Goal: Share content: Share content

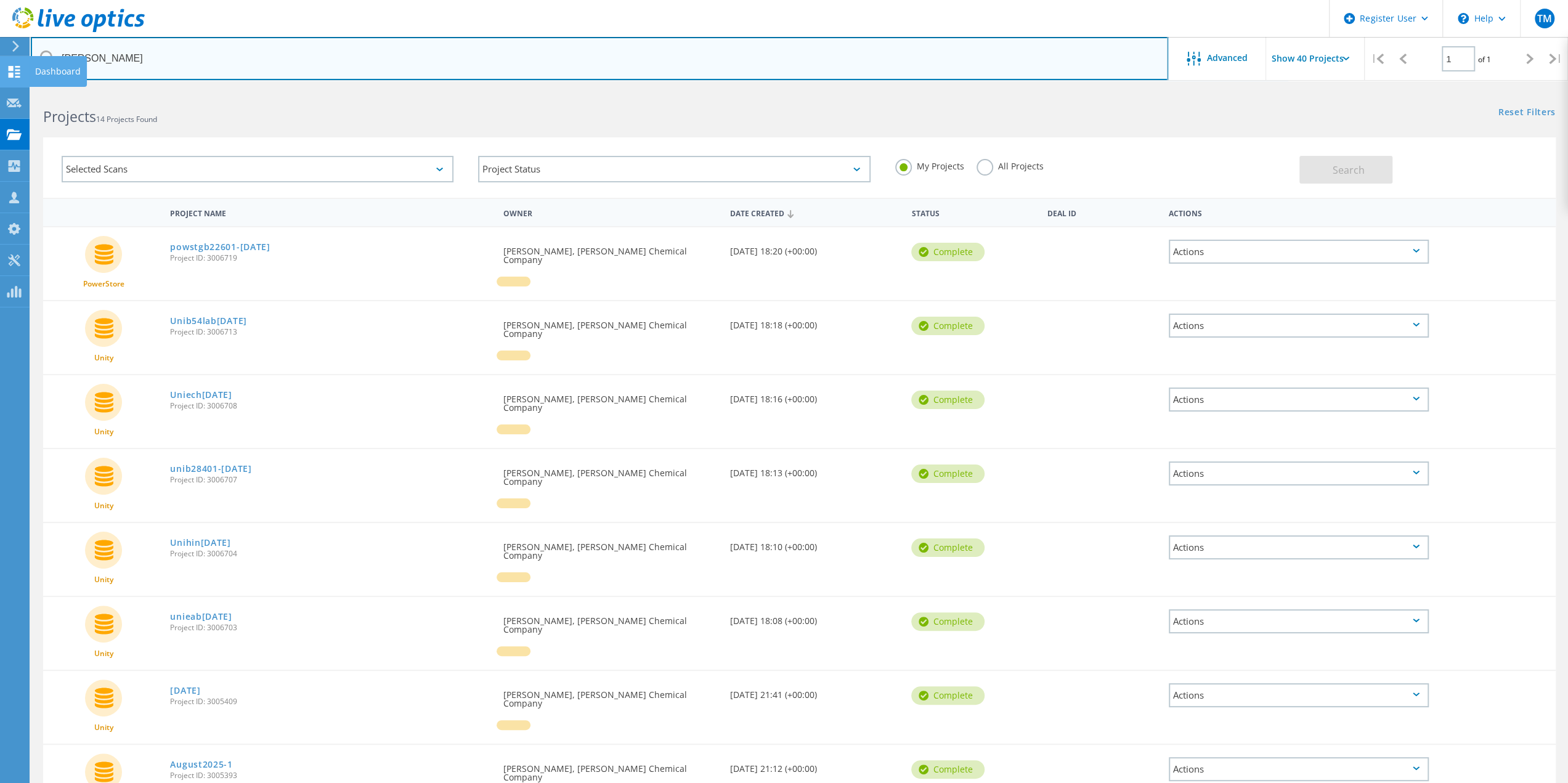
drag, startPoint x: 155, startPoint y: 63, endPoint x: 1, endPoint y: 61, distance: 154.0
click at [1, 89] on div "Register User \n Help Explore Helpful Articles Contact Support TM Dell User Ter…" at bounding box center [784, 710] width 1568 height 1242
type input "e"
type input "ballad"
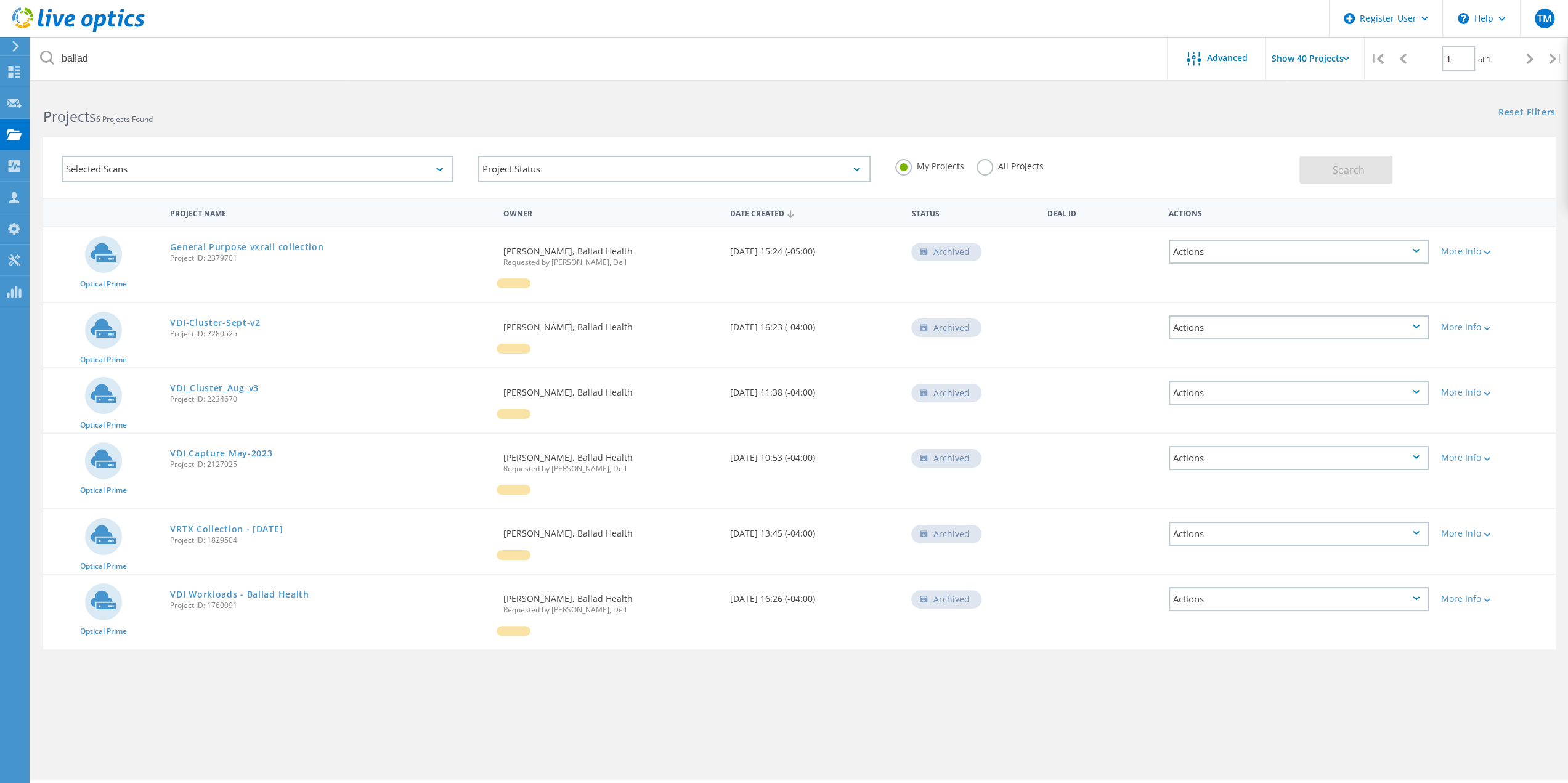
click at [768, 215] on div "Date Created" at bounding box center [815, 212] width 182 height 24
click at [980, 170] on label "All Projects" at bounding box center [1010, 165] width 67 height 11
click at [0, 0] on input "All Projects" at bounding box center [0, 0] width 0 height 0
click at [1352, 178] on button "Search" at bounding box center [1346, 170] width 93 height 28
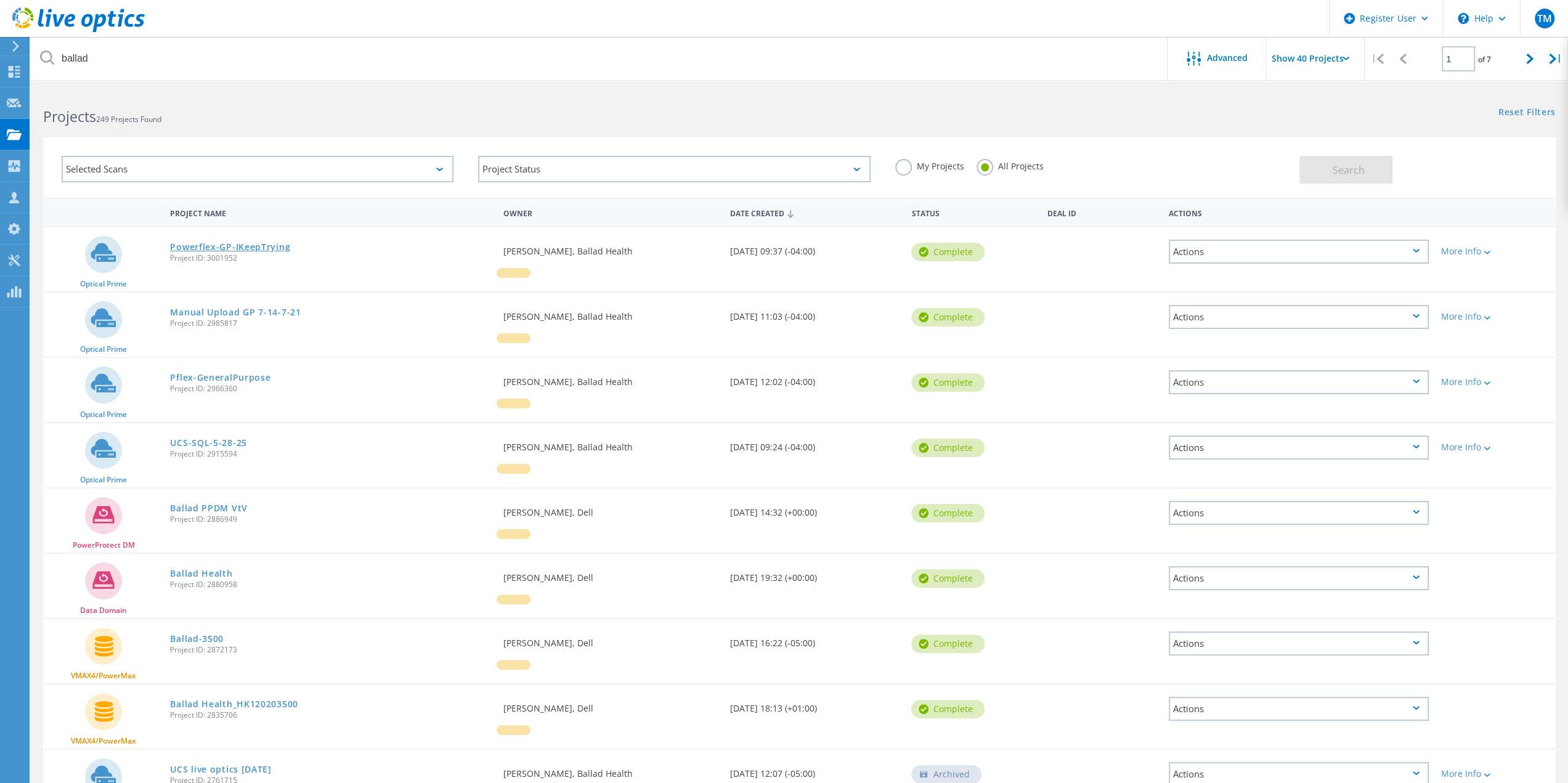
click at [255, 244] on link "Powerflex-GP-IKeepTrying" at bounding box center [230, 247] width 120 height 9
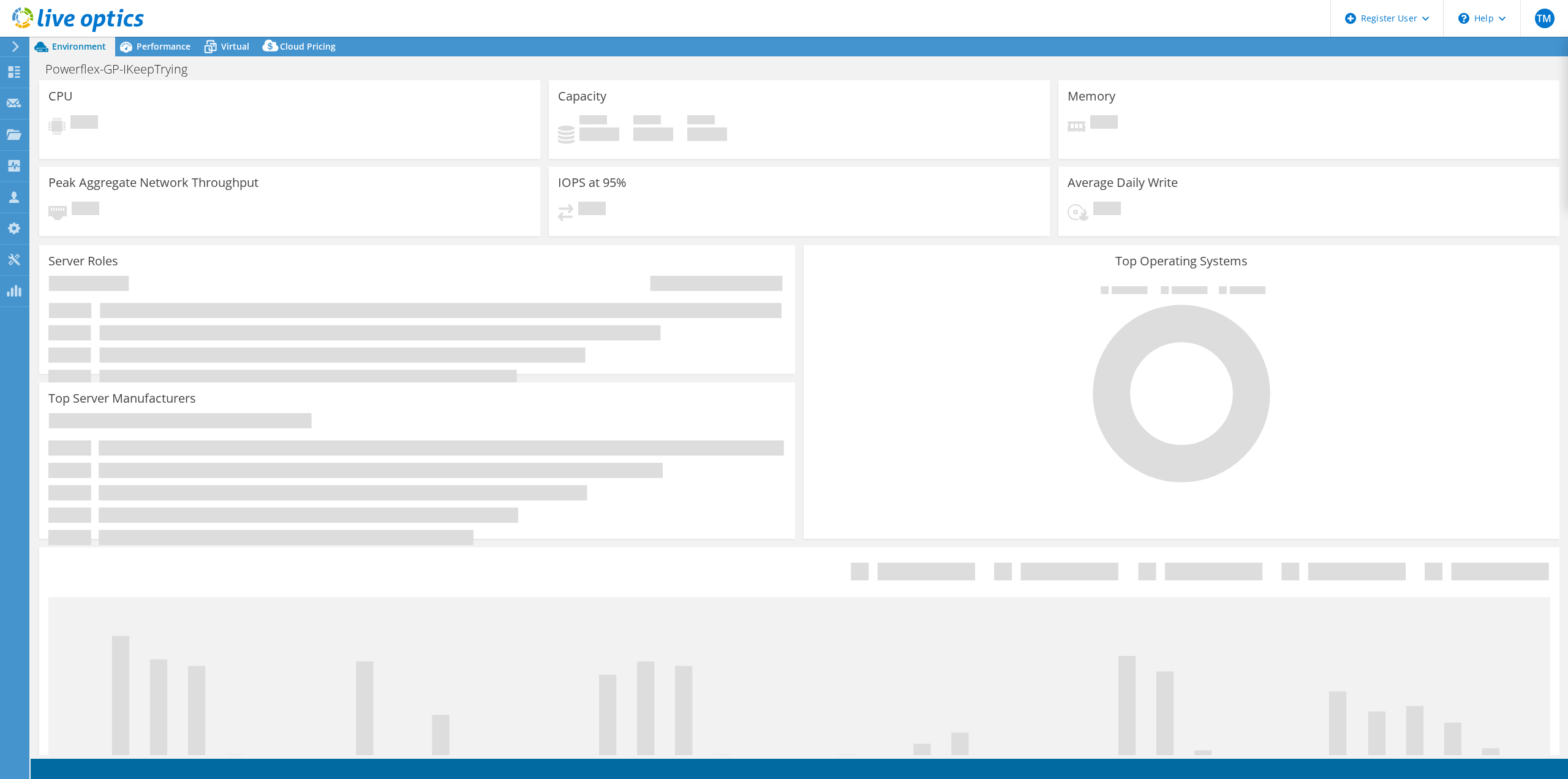
select select "USD"
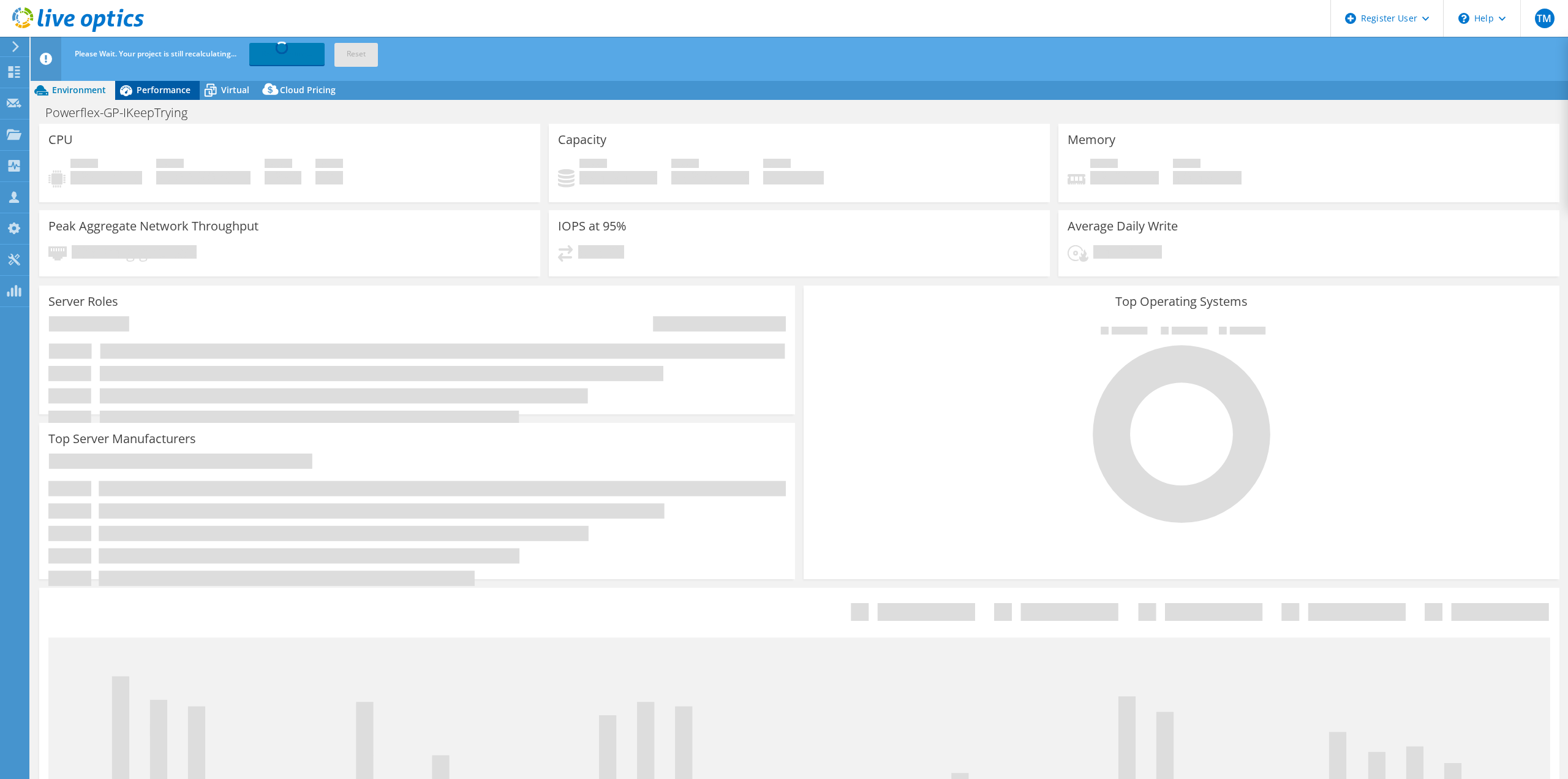
click at [157, 90] on span "Performance" at bounding box center [164, 89] width 54 height 11
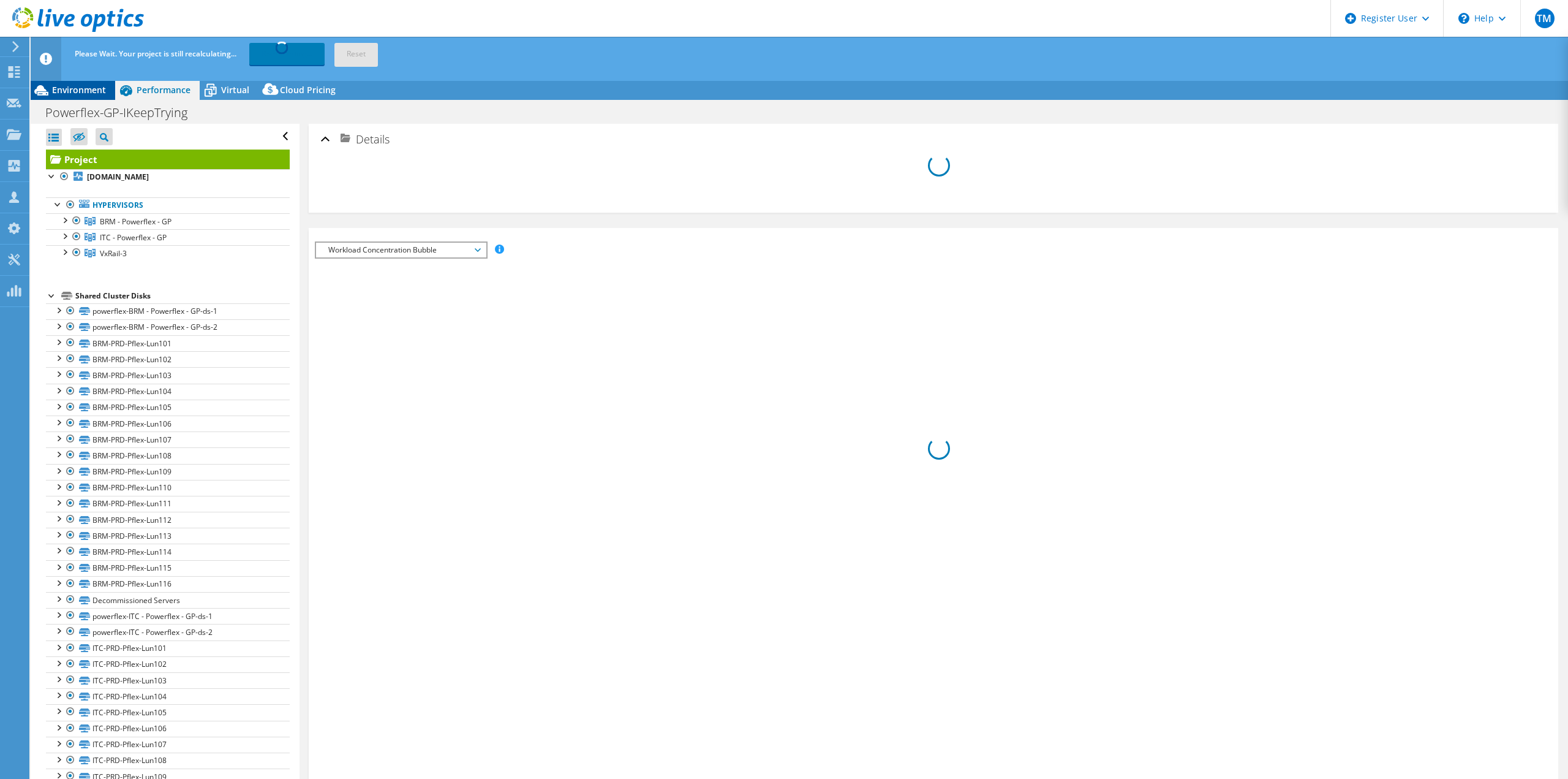
click at [76, 89] on span "Environment" at bounding box center [79, 89] width 54 height 11
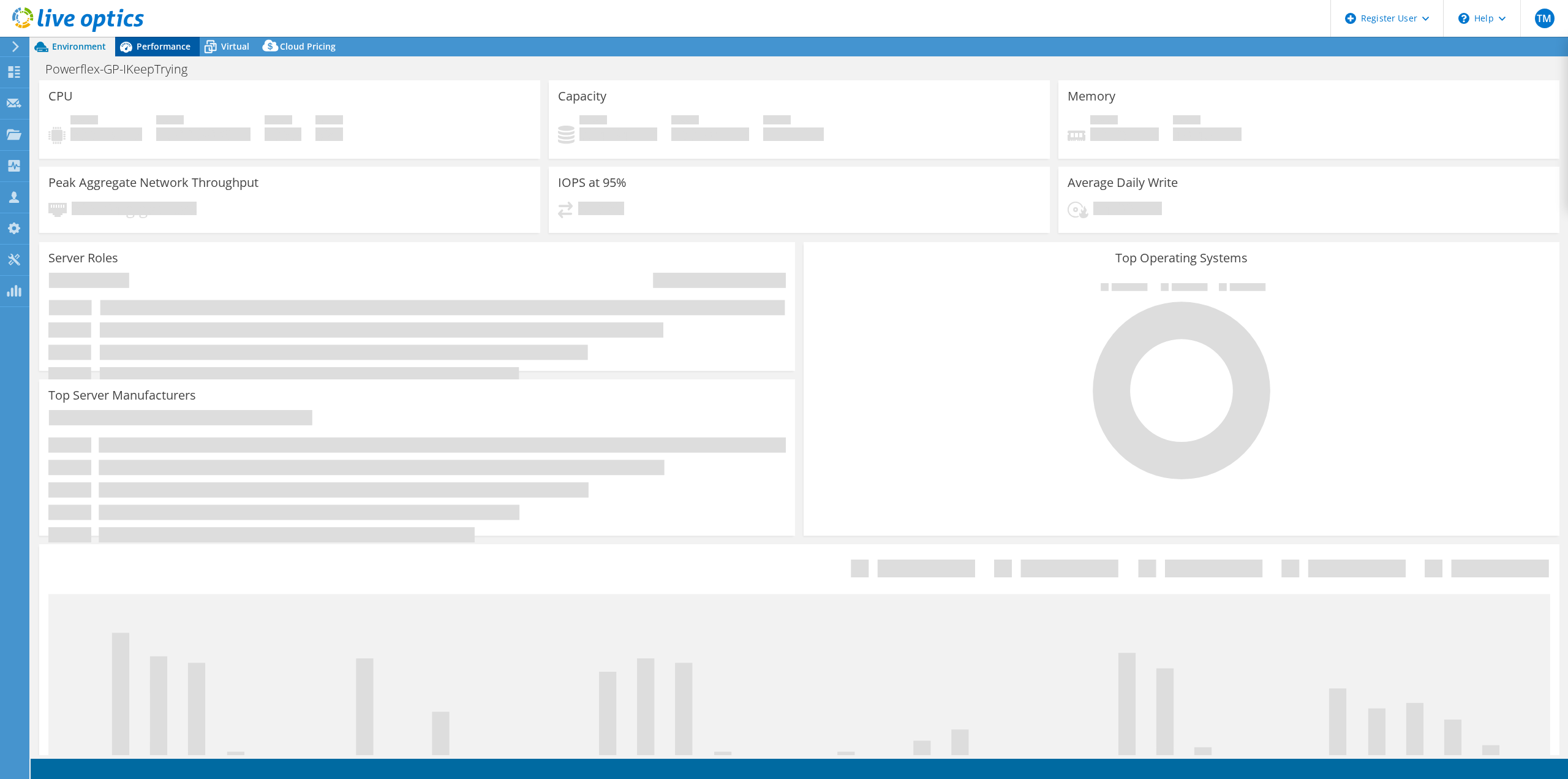
click at [152, 46] on span "Performance" at bounding box center [164, 46] width 54 height 11
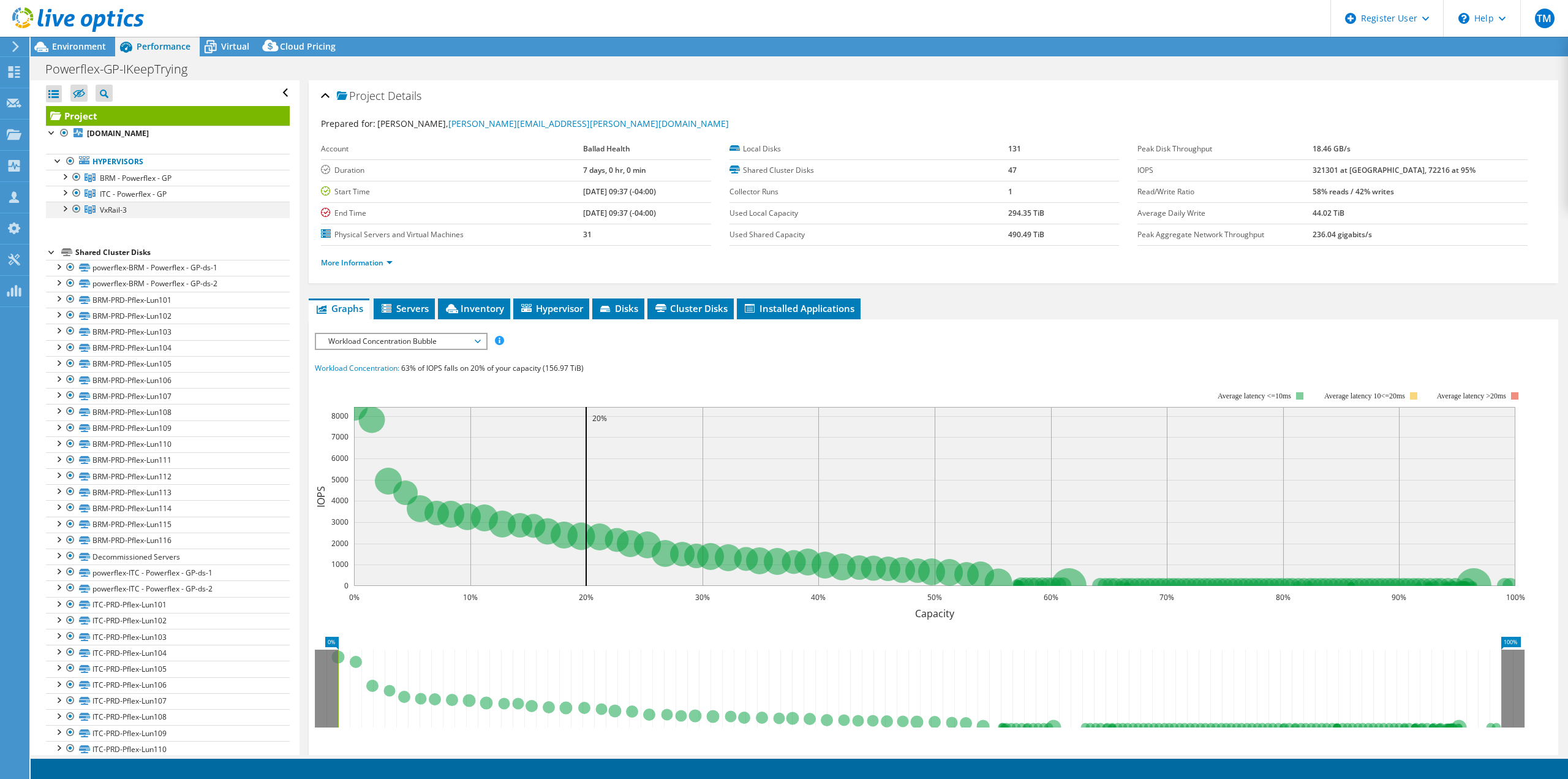
click at [65, 209] on div at bounding box center [64, 207] width 12 height 12
click at [68, 179] on div at bounding box center [64, 175] width 12 height 12
click at [66, 193] on div at bounding box center [64, 191] width 12 height 12
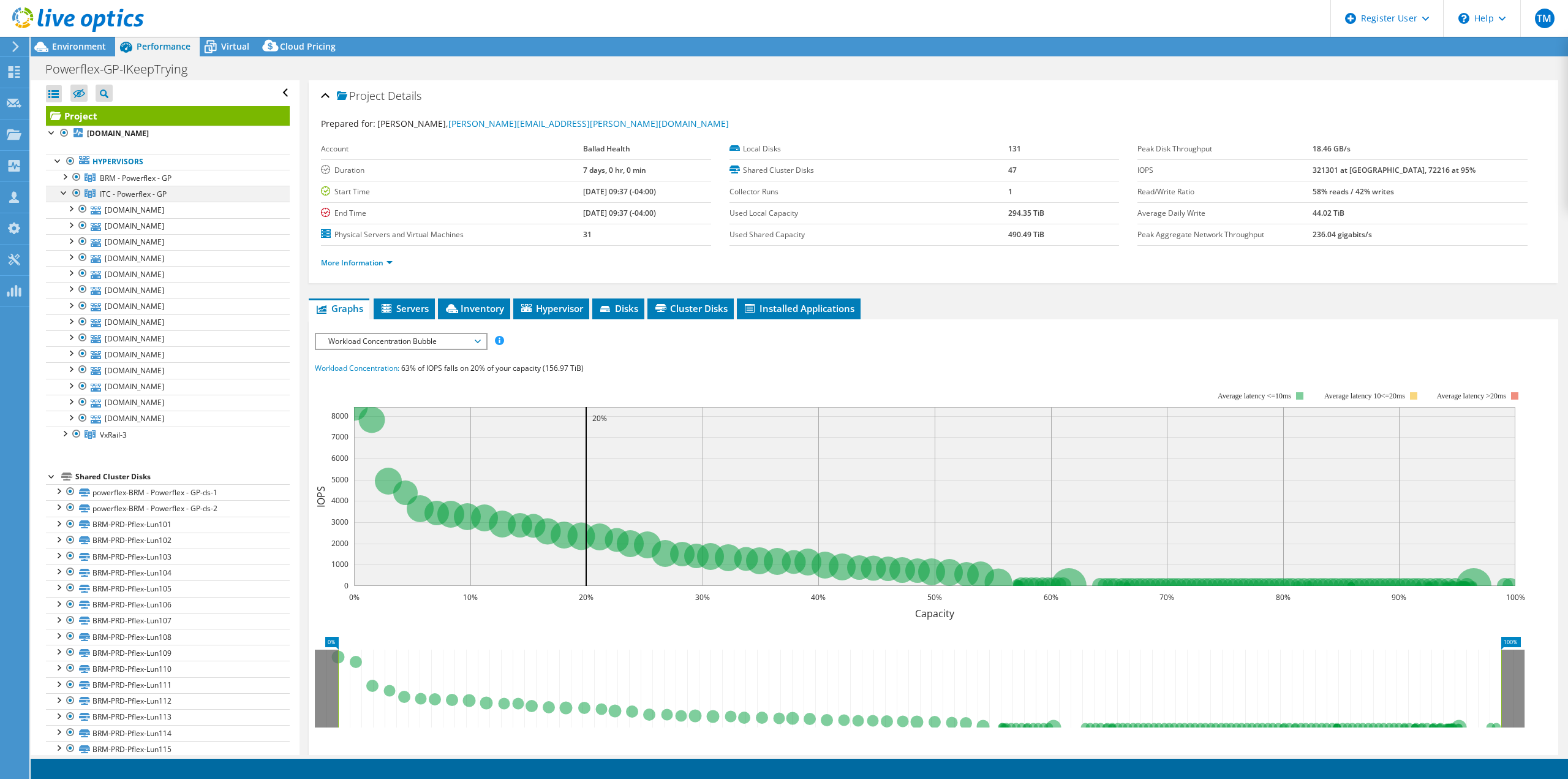
click at [66, 193] on div at bounding box center [64, 191] width 12 height 12
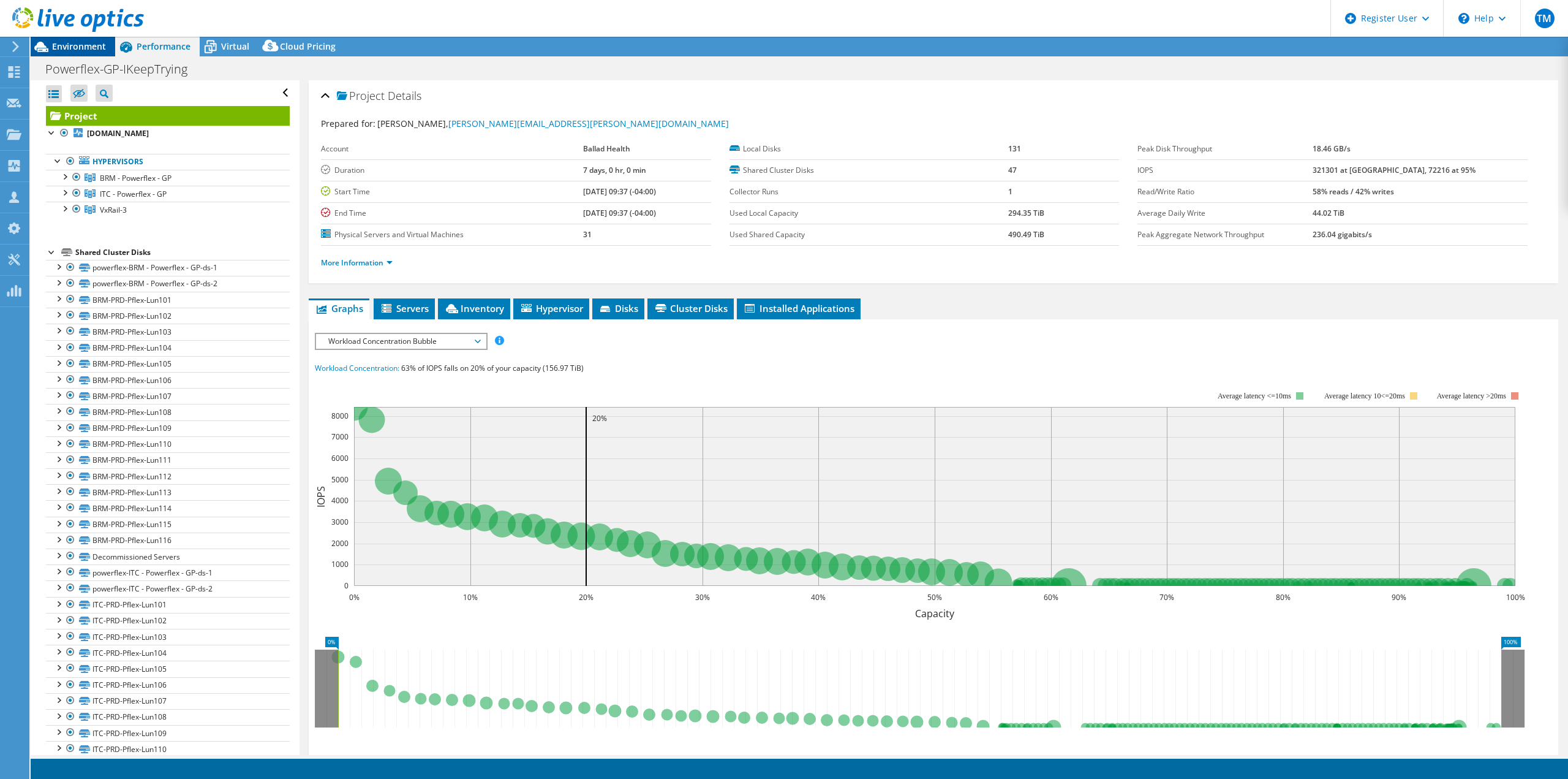
click at [82, 50] on span "Environment" at bounding box center [79, 46] width 54 height 11
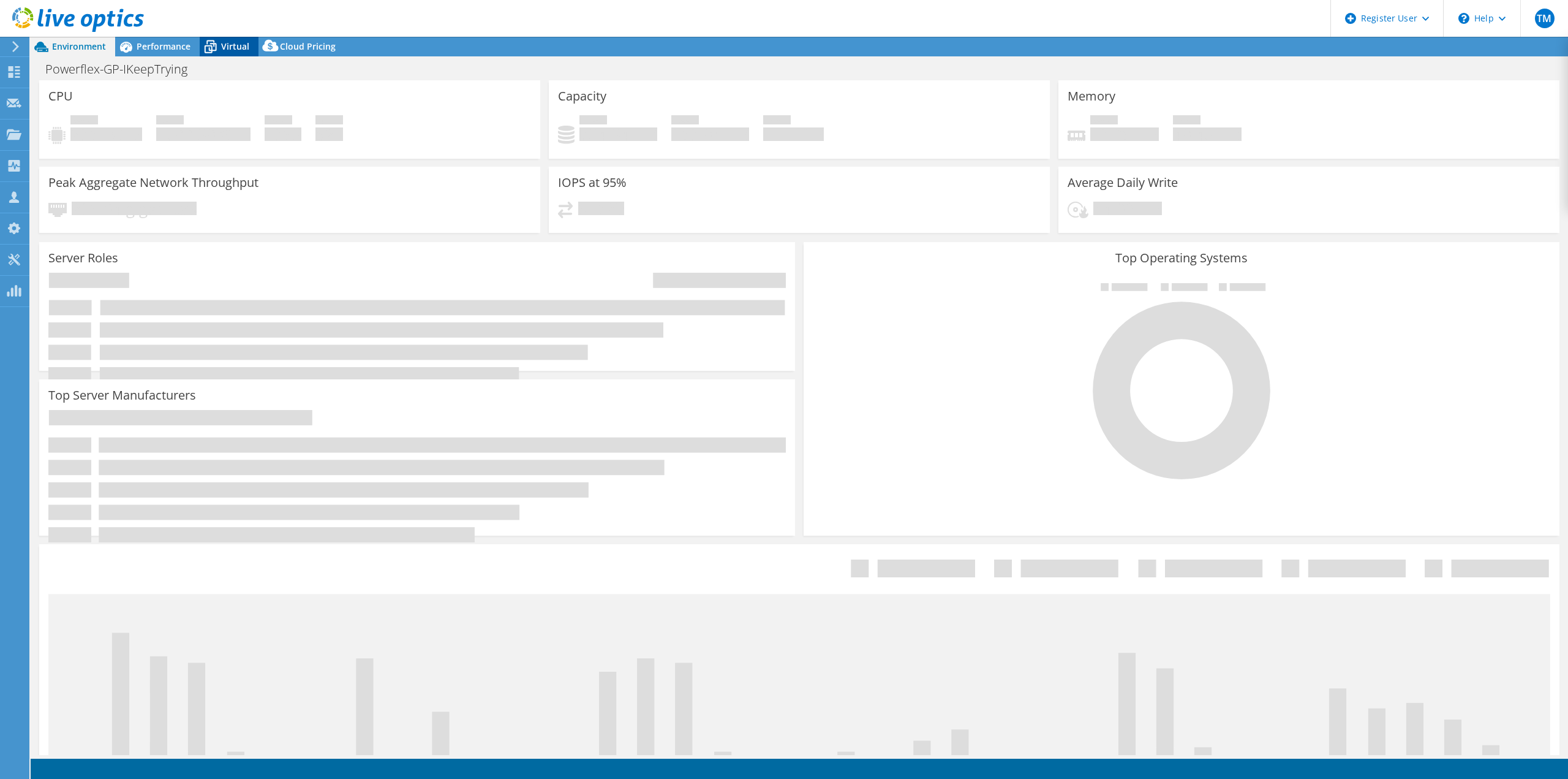
click at [232, 47] on span "Virtual" at bounding box center [235, 46] width 28 height 11
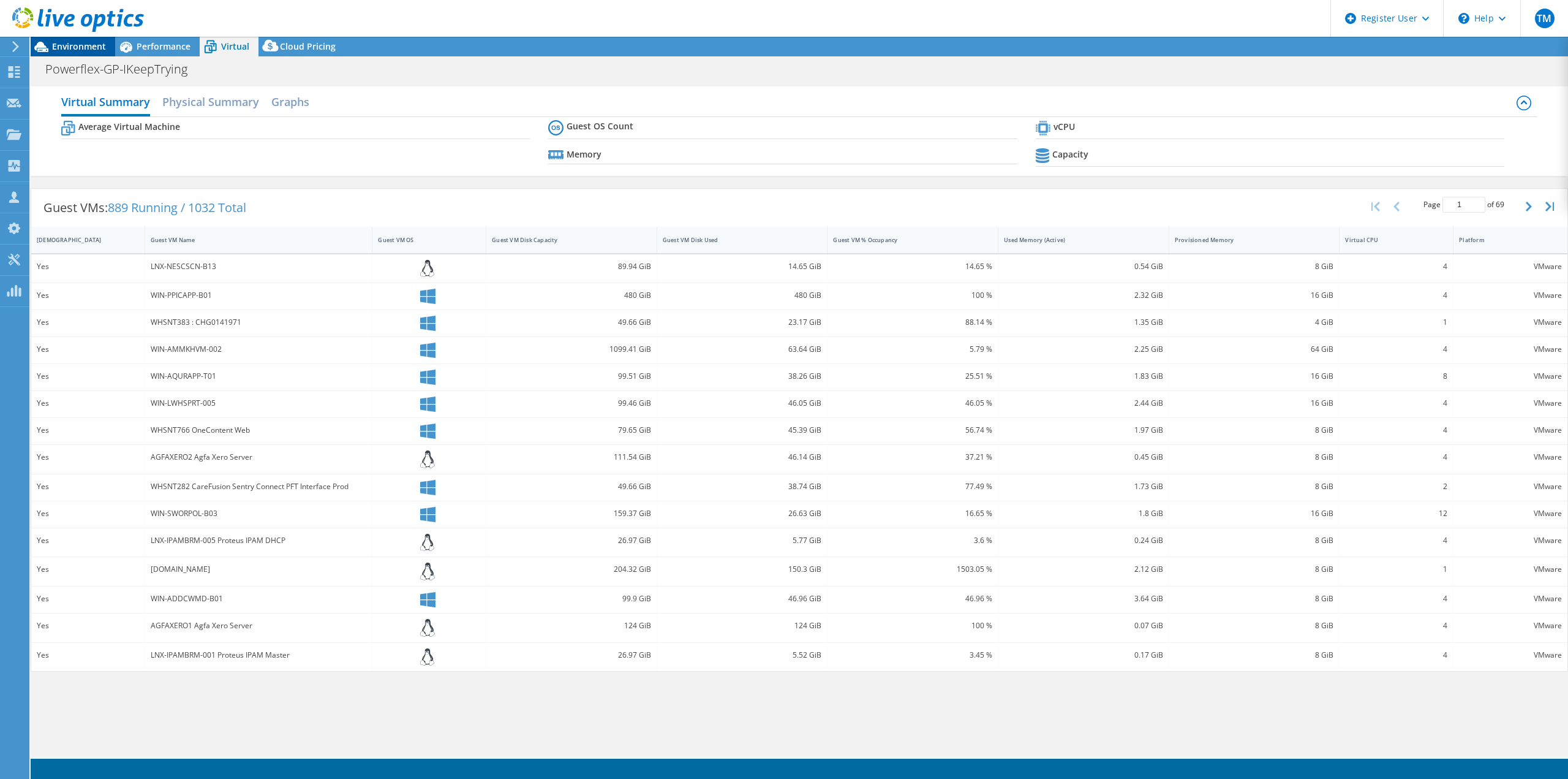
click at [97, 43] on span "Environment" at bounding box center [79, 46] width 54 height 11
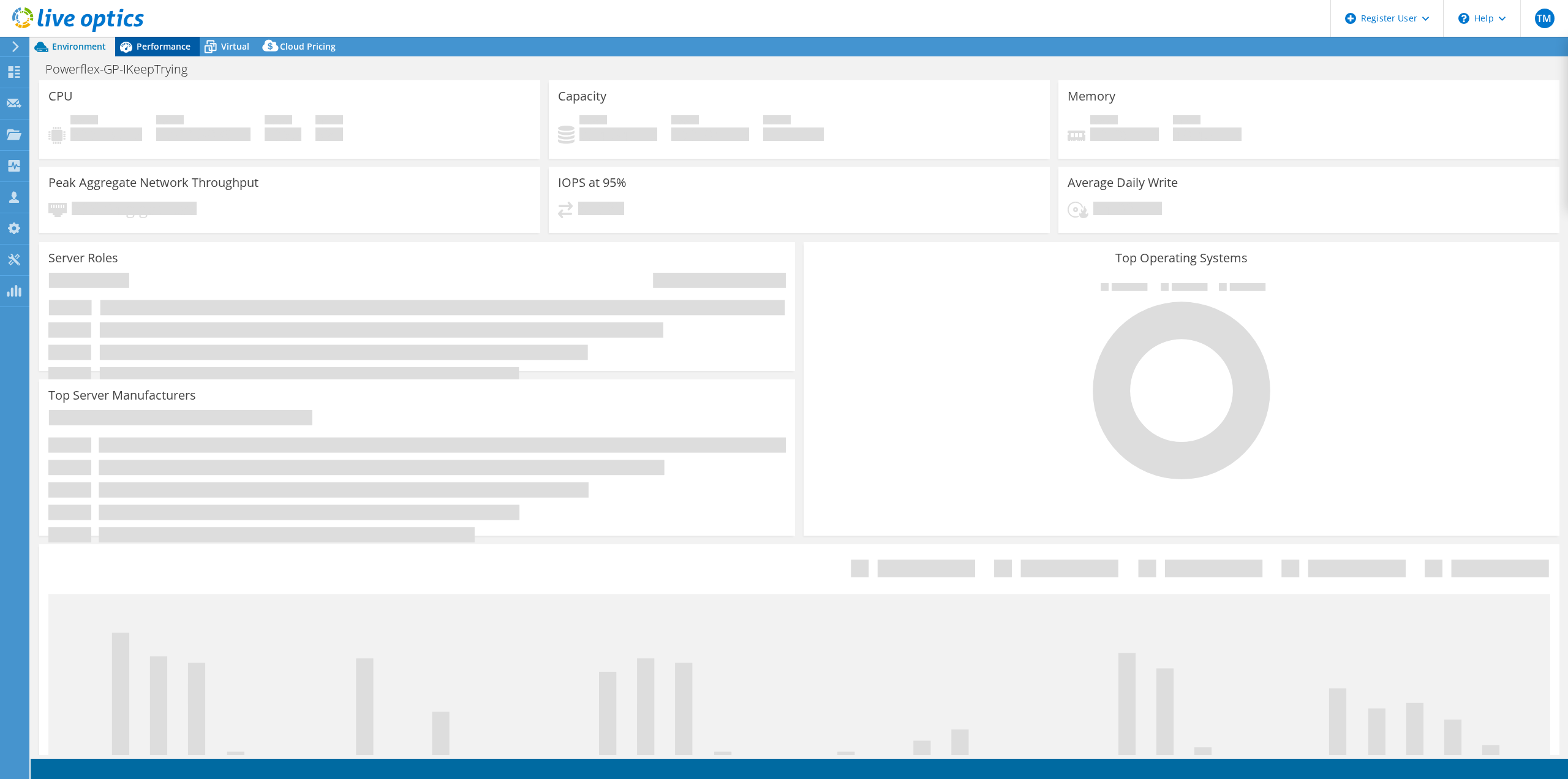
click at [175, 44] on span "Performance" at bounding box center [164, 46] width 54 height 11
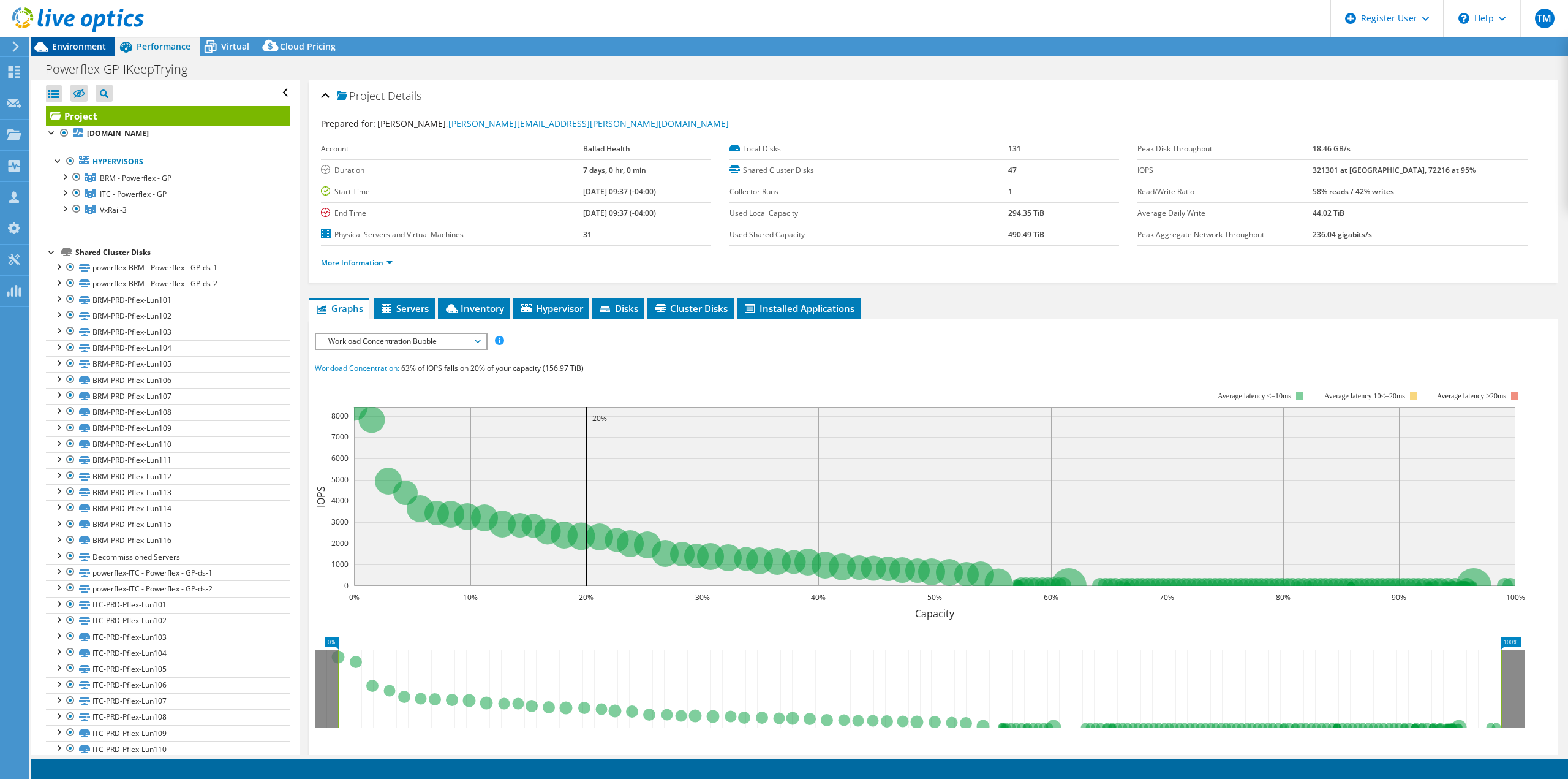
click at [94, 45] on span "Environment" at bounding box center [79, 46] width 54 height 11
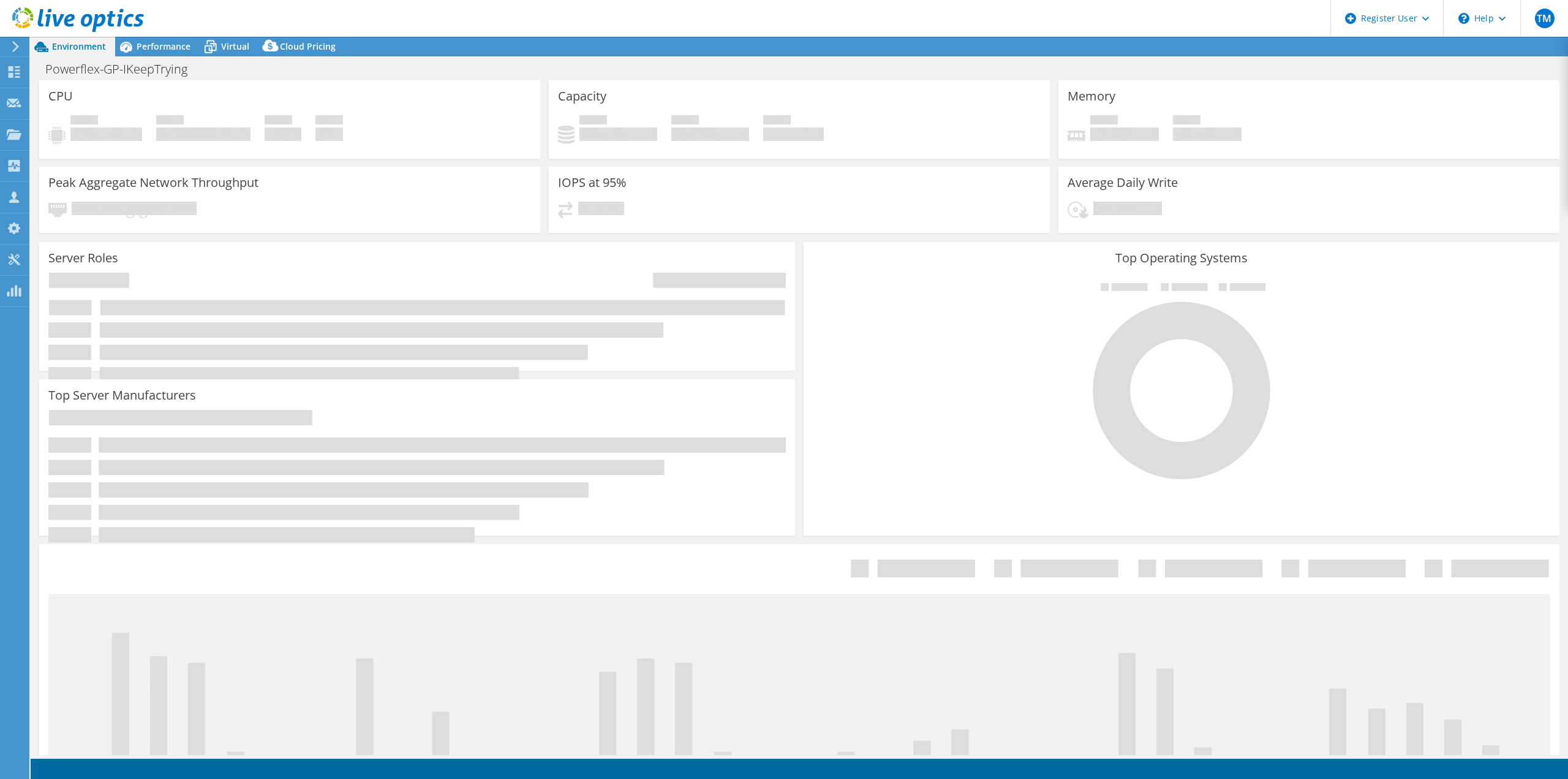
click at [142, 38] on div at bounding box center [72, 21] width 144 height 41
click at [142, 43] on span "Performance" at bounding box center [164, 46] width 54 height 11
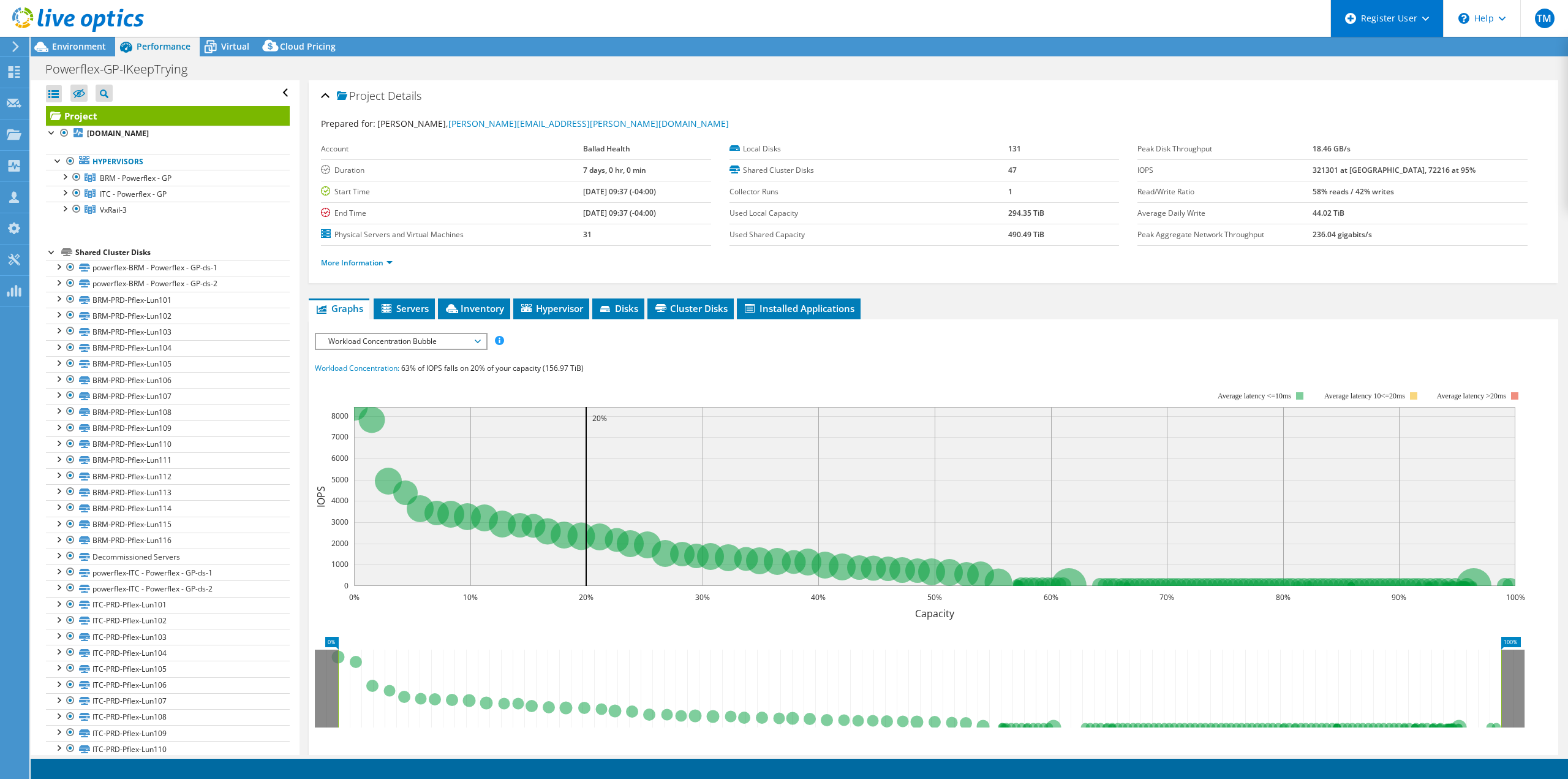
click at [1431, 22] on div "Register User" at bounding box center [1387, 18] width 113 height 37
click at [1504, 18] on use at bounding box center [1503, 18] width 7 height 4
click at [1531, 18] on div "TM" at bounding box center [1544, 18] width 47 height 37
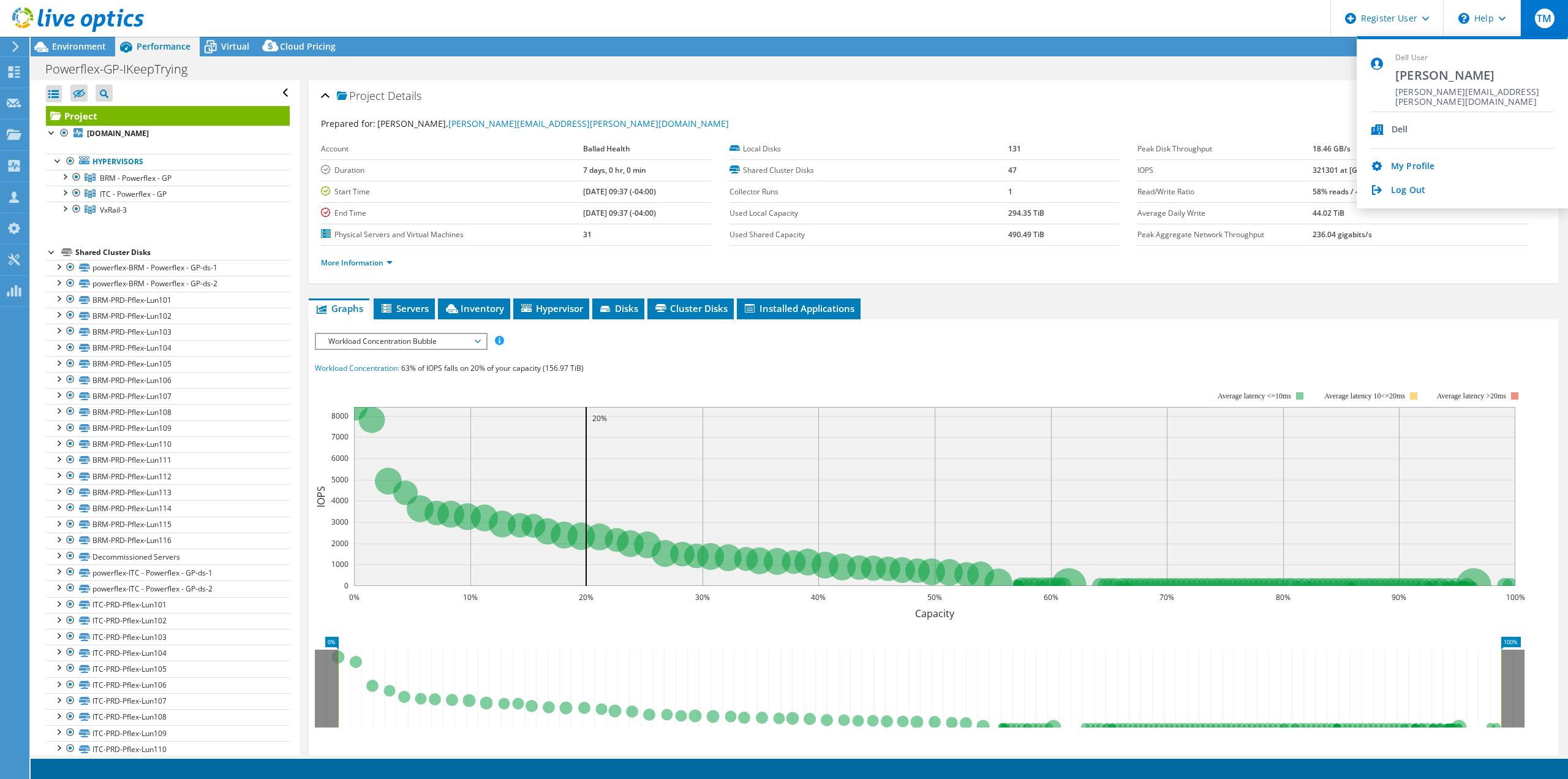
click at [1531, 18] on div "TM" at bounding box center [1544, 18] width 47 height 37
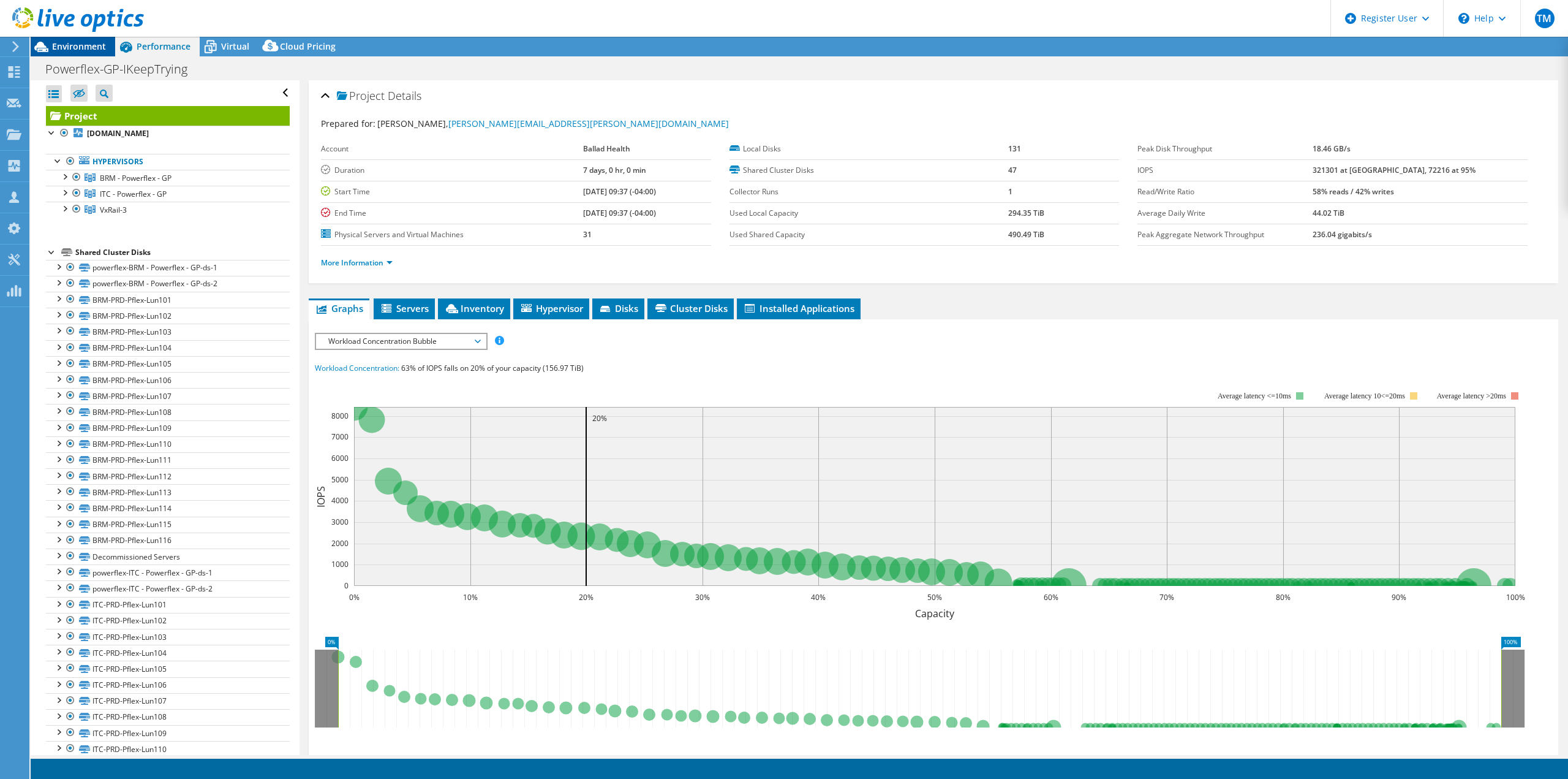
click at [72, 43] on span "Environment" at bounding box center [79, 46] width 54 height 11
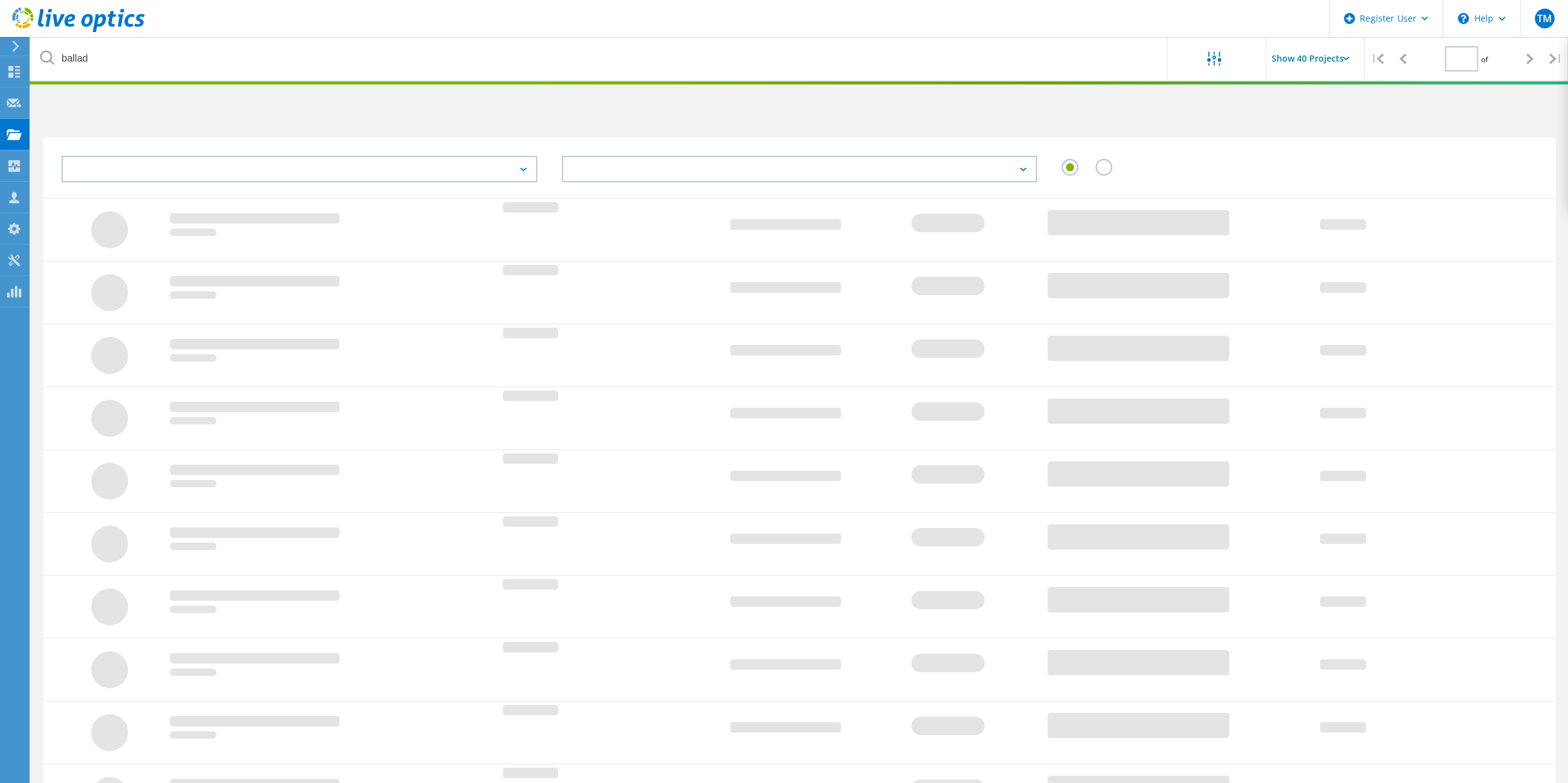
type input "1"
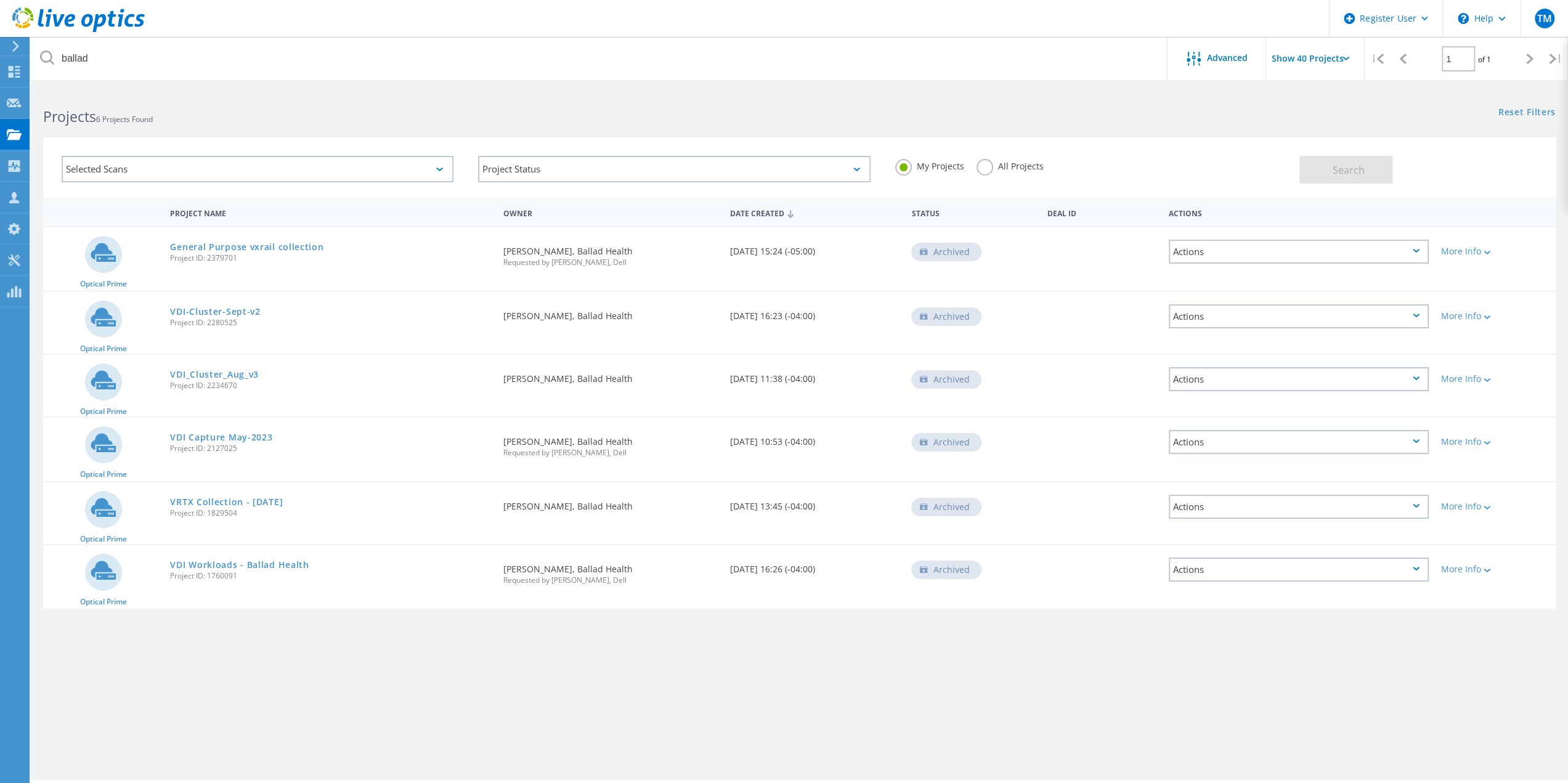
click at [996, 163] on label "All Projects" at bounding box center [1010, 165] width 67 height 11
click at [0, 0] on input "All Projects" at bounding box center [0, 0] width 0 height 0
click at [1336, 165] on span "Search" at bounding box center [1348, 170] width 32 height 14
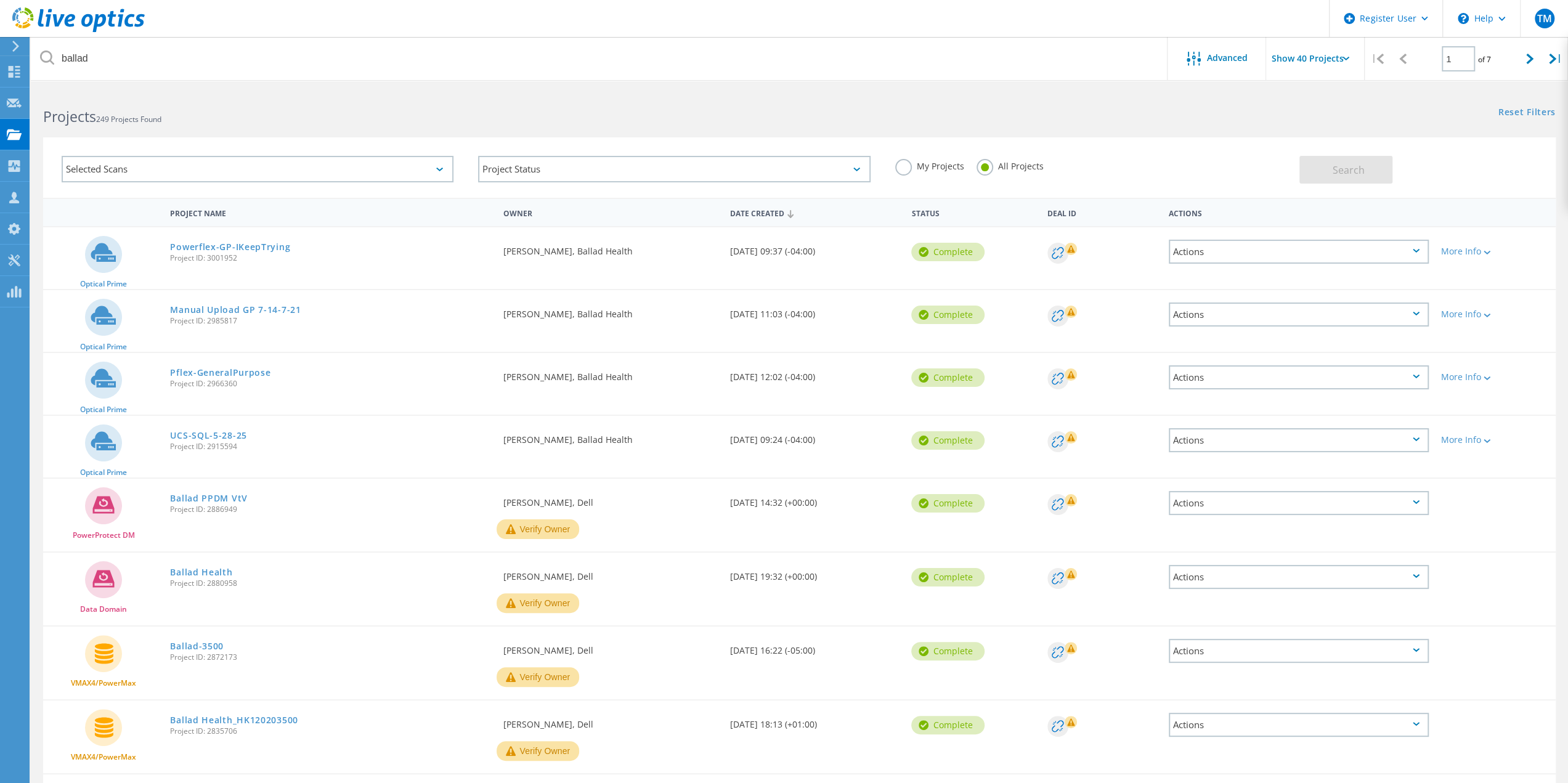
click at [1243, 256] on div "Actions" at bounding box center [1299, 252] width 260 height 24
click at [1244, 261] on div "Share" at bounding box center [1299, 261] width 257 height 19
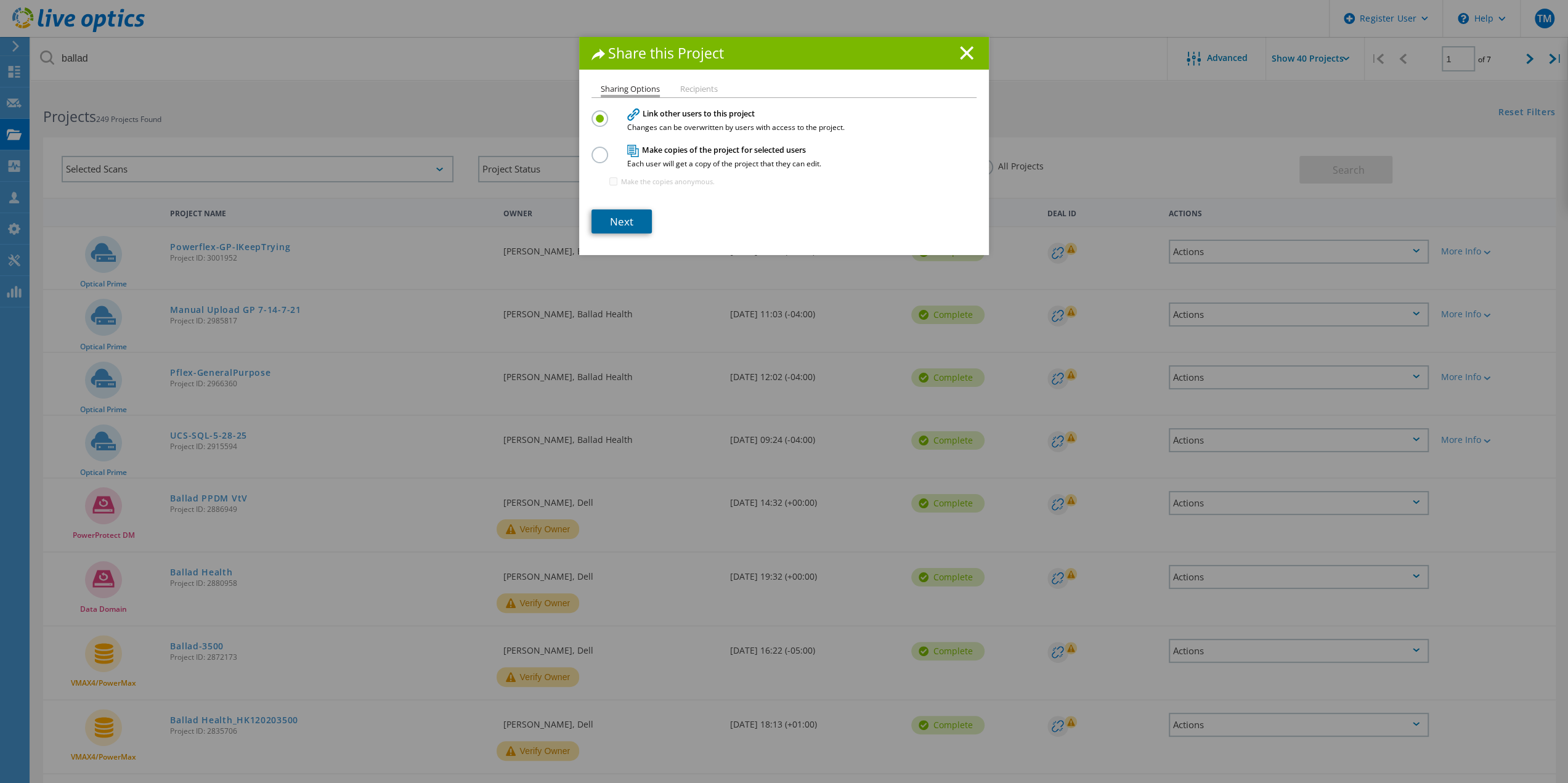
click at [620, 219] on link "Next" at bounding box center [621, 222] width 61 height 24
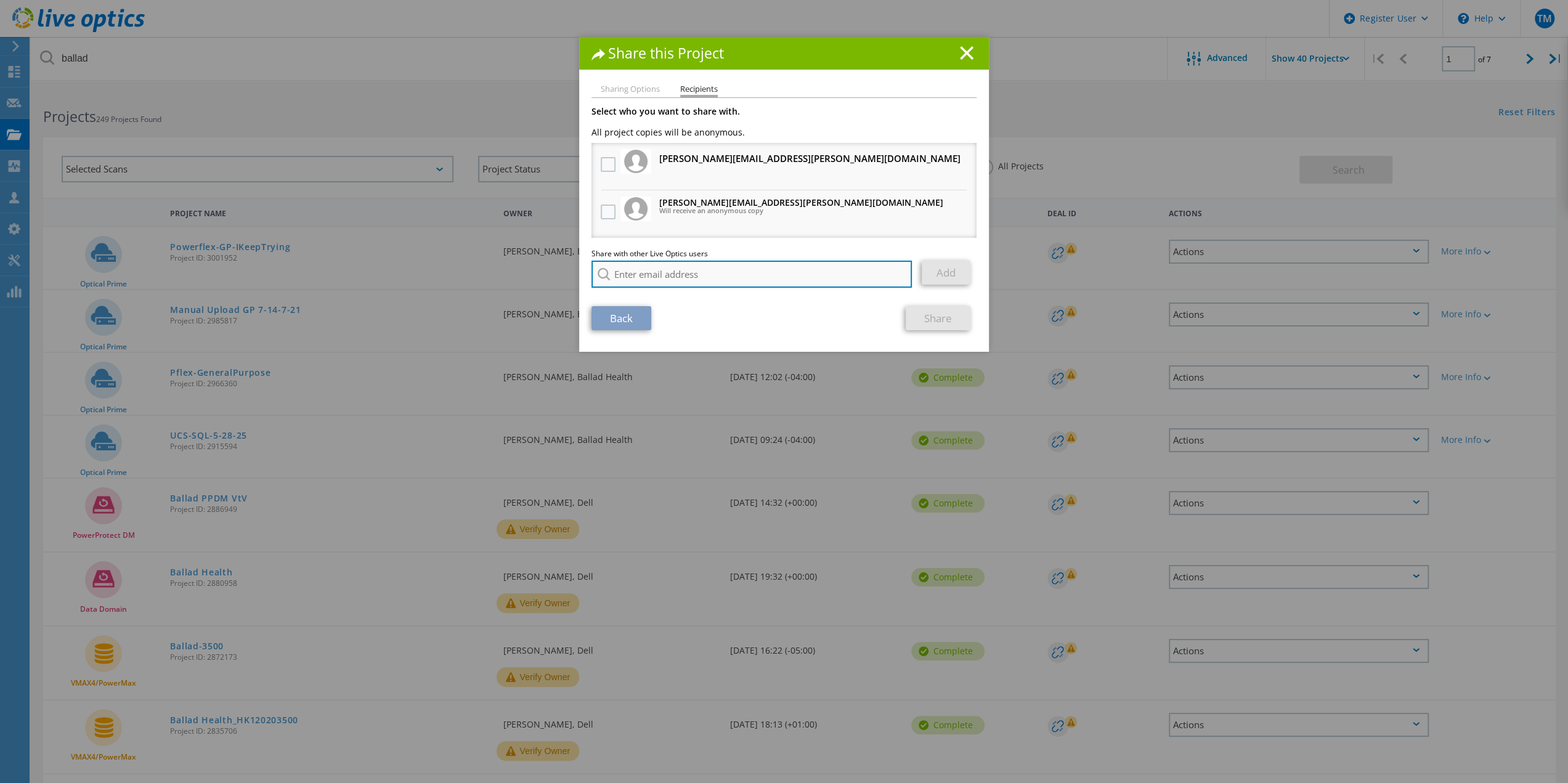
click at [627, 264] on input "search" at bounding box center [752, 274] width 321 height 27
click at [636, 305] on li "Todd.Williams@dell.com" at bounding box center [719, 305] width 256 height 15
type input "Todd.Williams@dell.com"
click at [937, 271] on link "Add" at bounding box center [946, 273] width 48 height 24
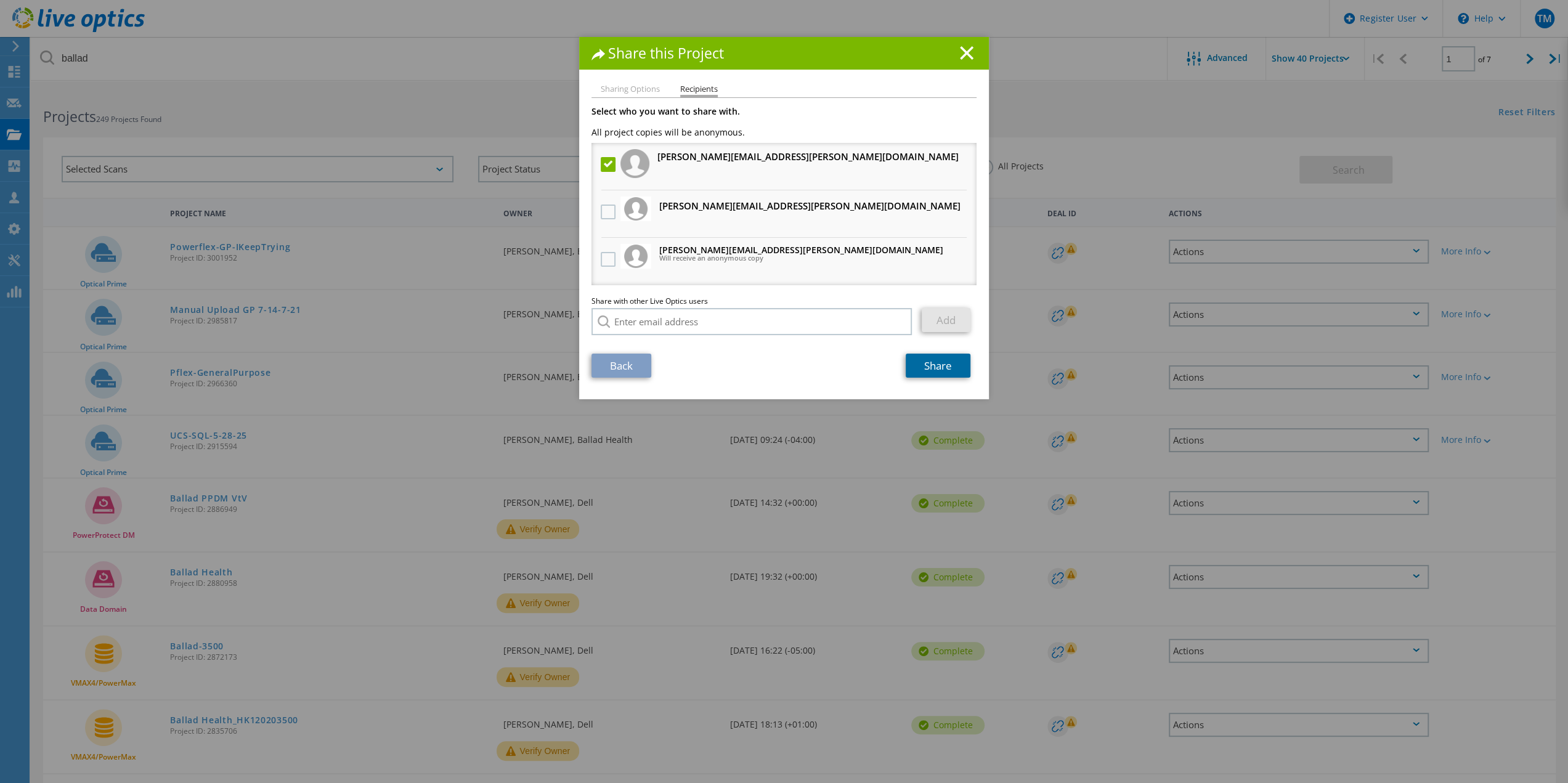
click at [933, 370] on link "Share" at bounding box center [938, 365] width 65 height 24
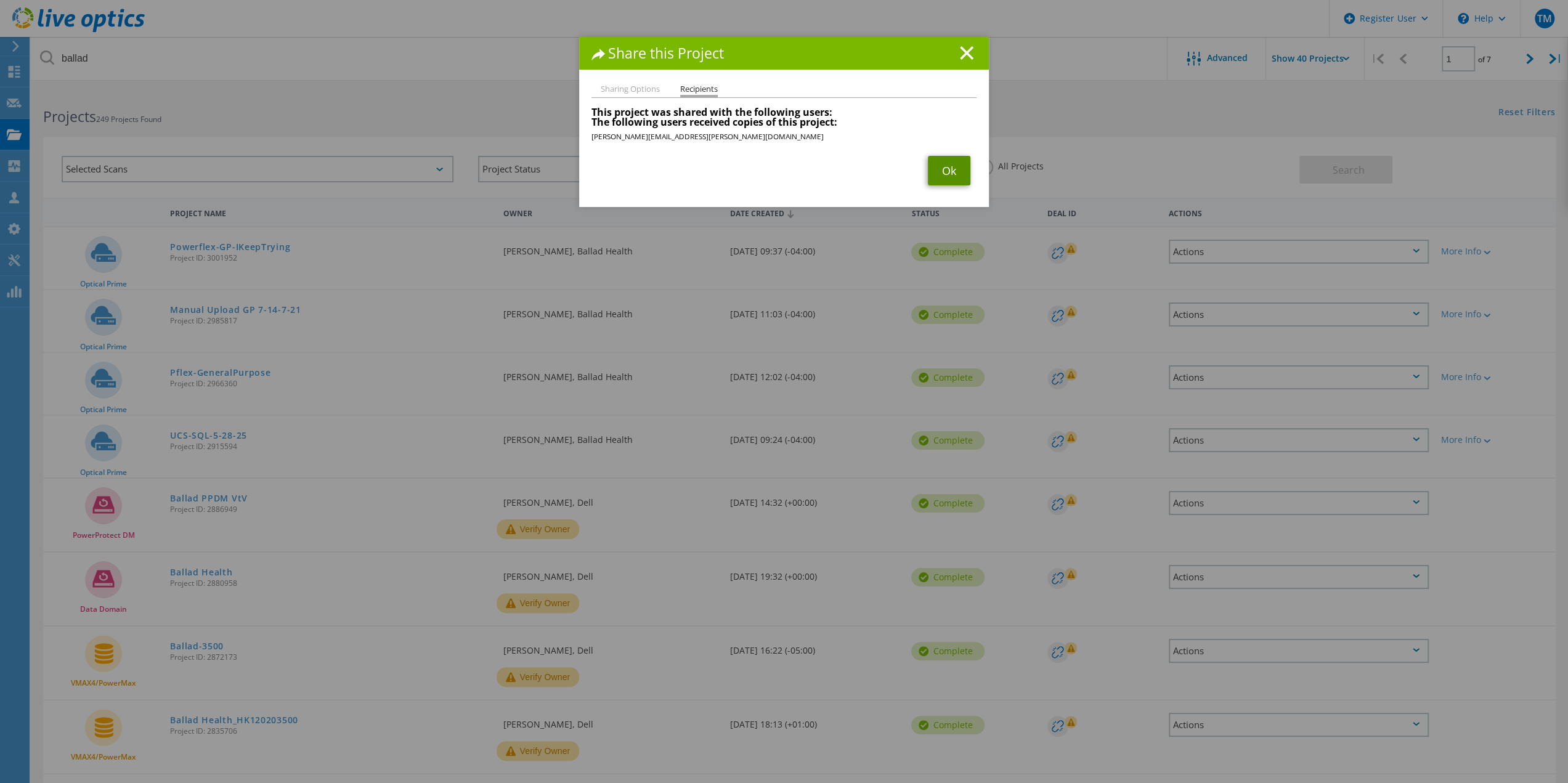
click at [942, 157] on link "Ok" at bounding box center [949, 171] width 43 height 30
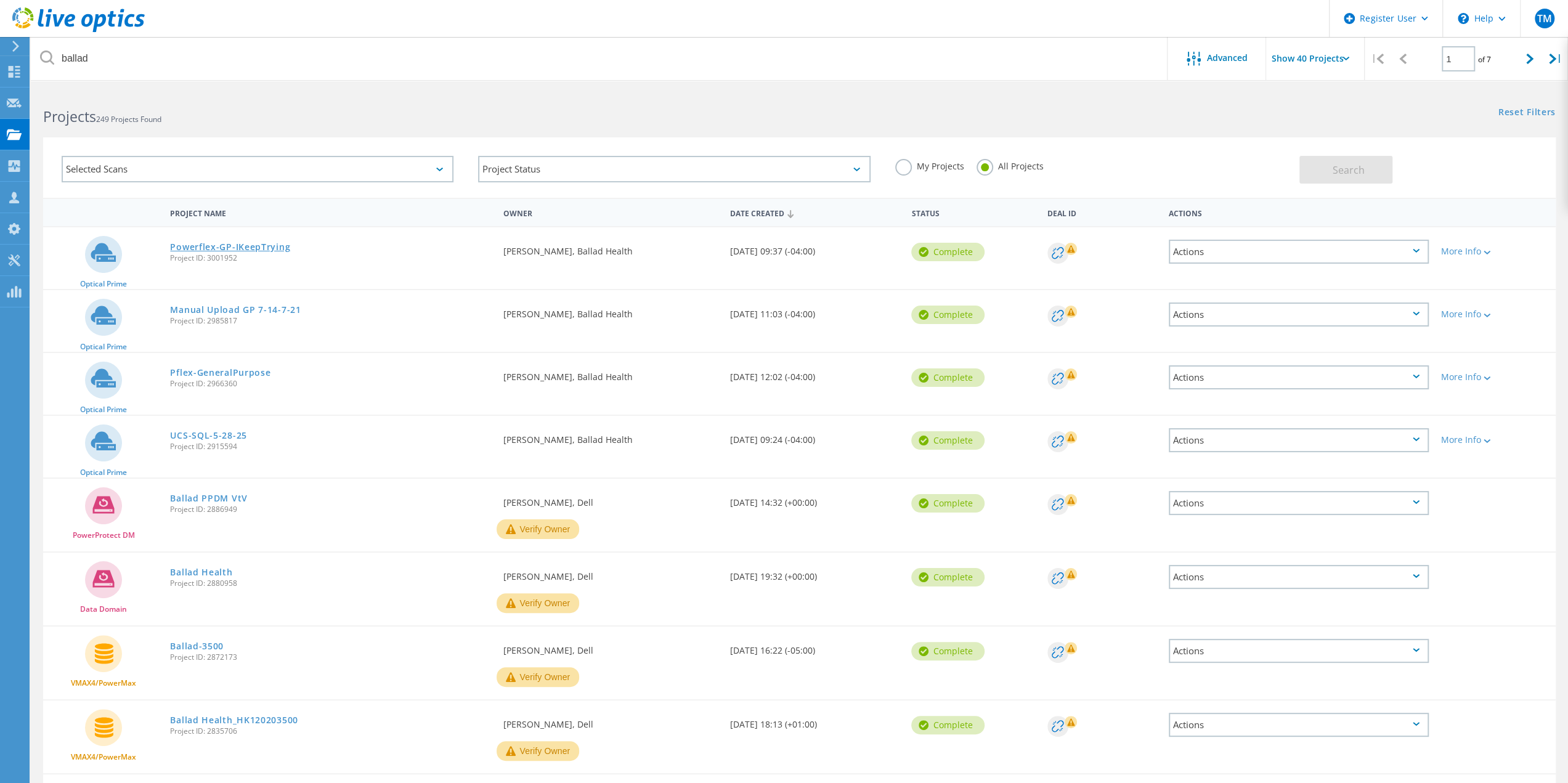
click at [264, 246] on link "Powerflex-GP-IKeepTrying" at bounding box center [230, 247] width 120 height 9
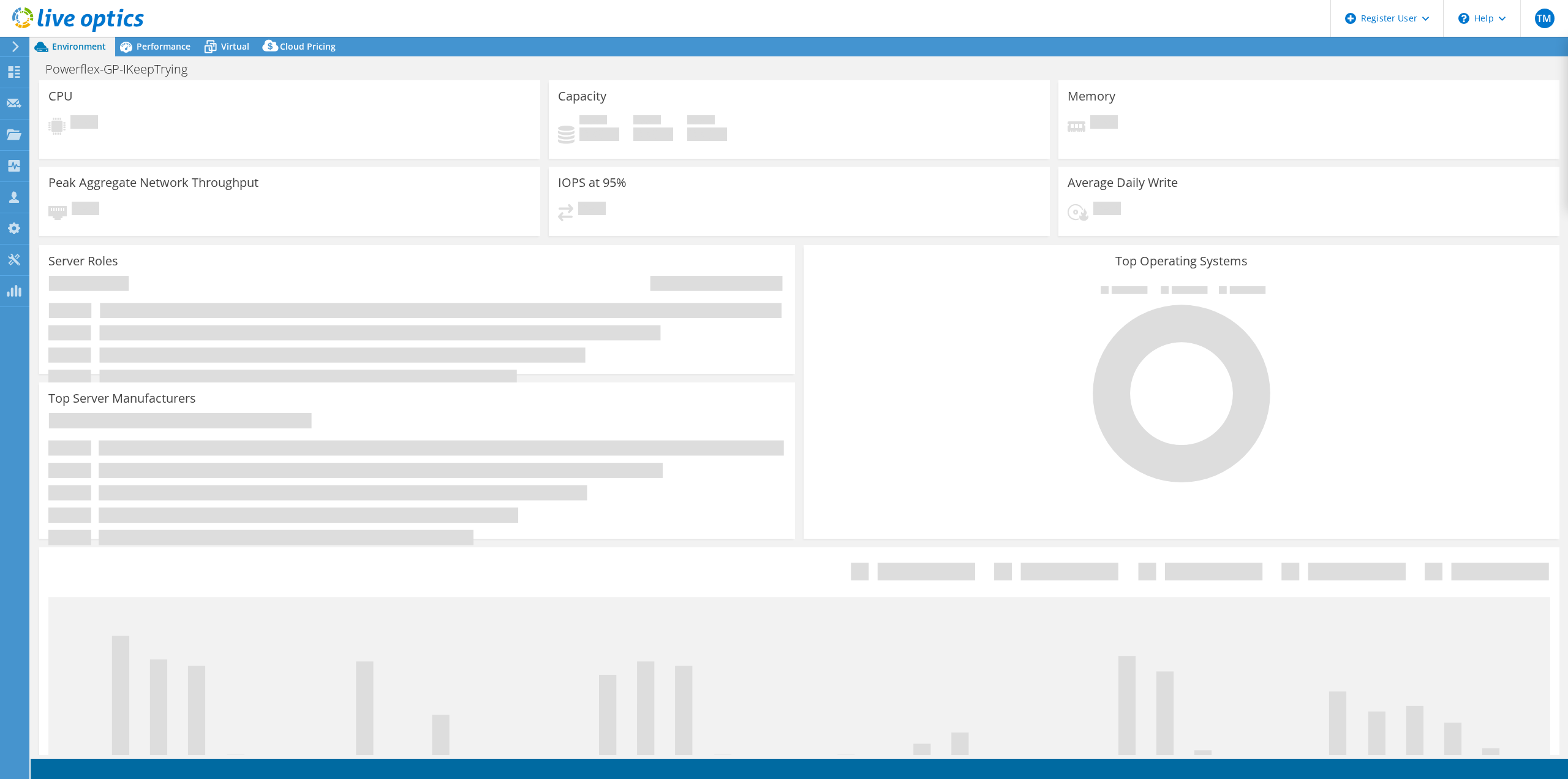
select select "USD"
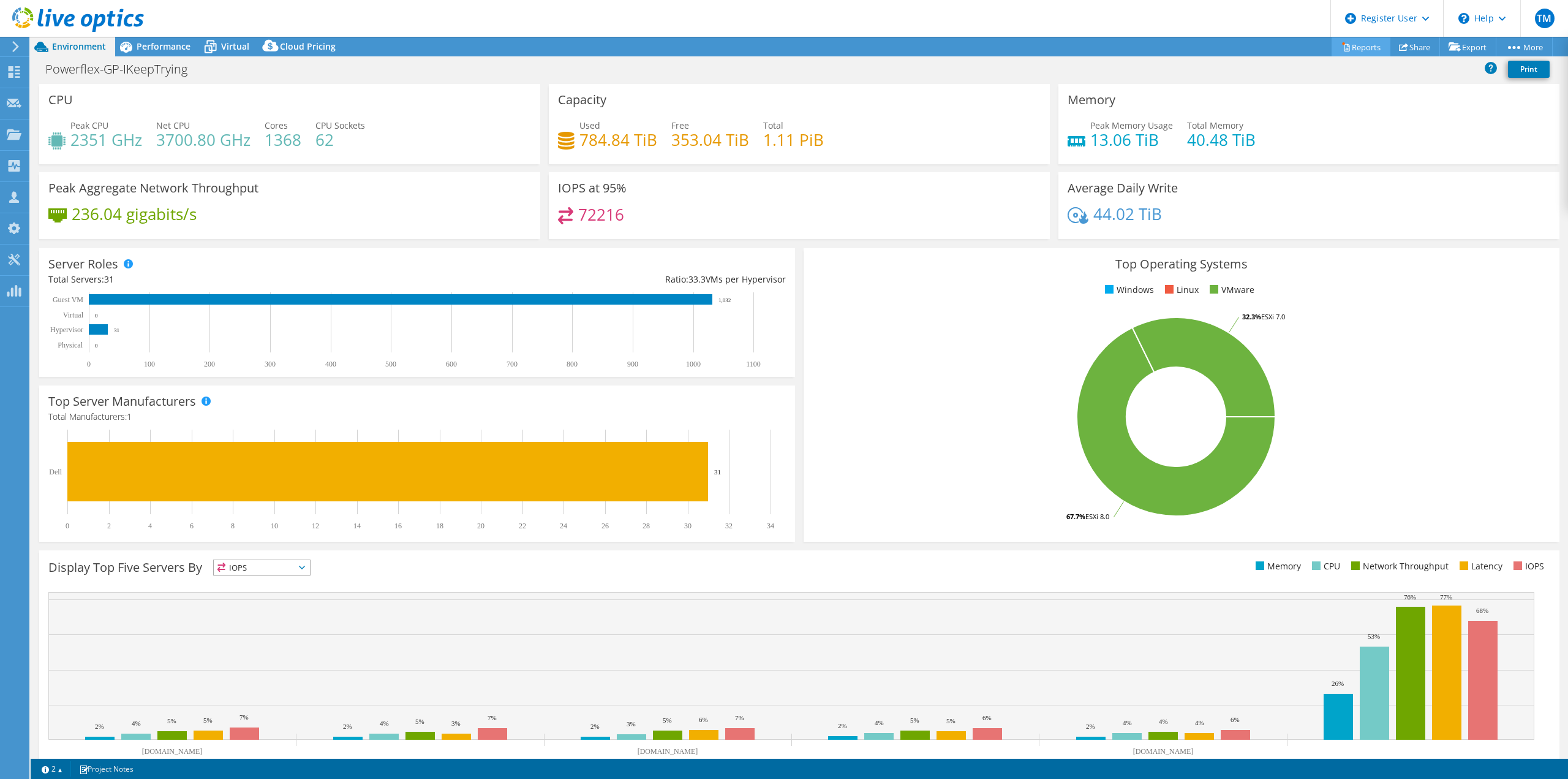
click at [1358, 47] on link "Reports" at bounding box center [1361, 47] width 59 height 19
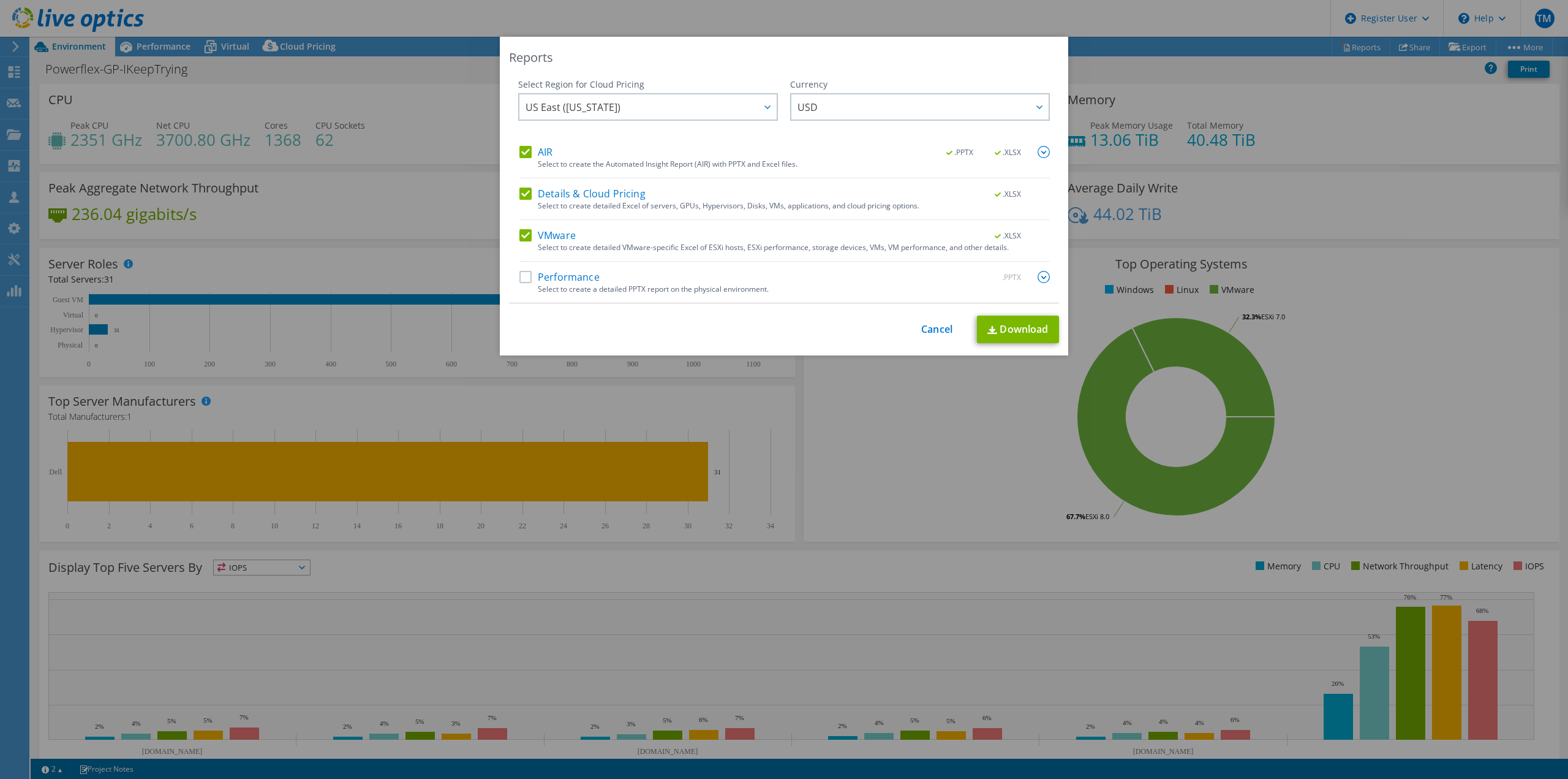
click at [519, 275] on label "Performance" at bounding box center [559, 276] width 80 height 12
click at [0, 0] on input "Performance" at bounding box center [0, 0] width 0 height 0
click at [1031, 327] on link "Download" at bounding box center [1018, 329] width 82 height 28
click at [933, 326] on link "Cancel" at bounding box center [937, 330] width 31 height 11
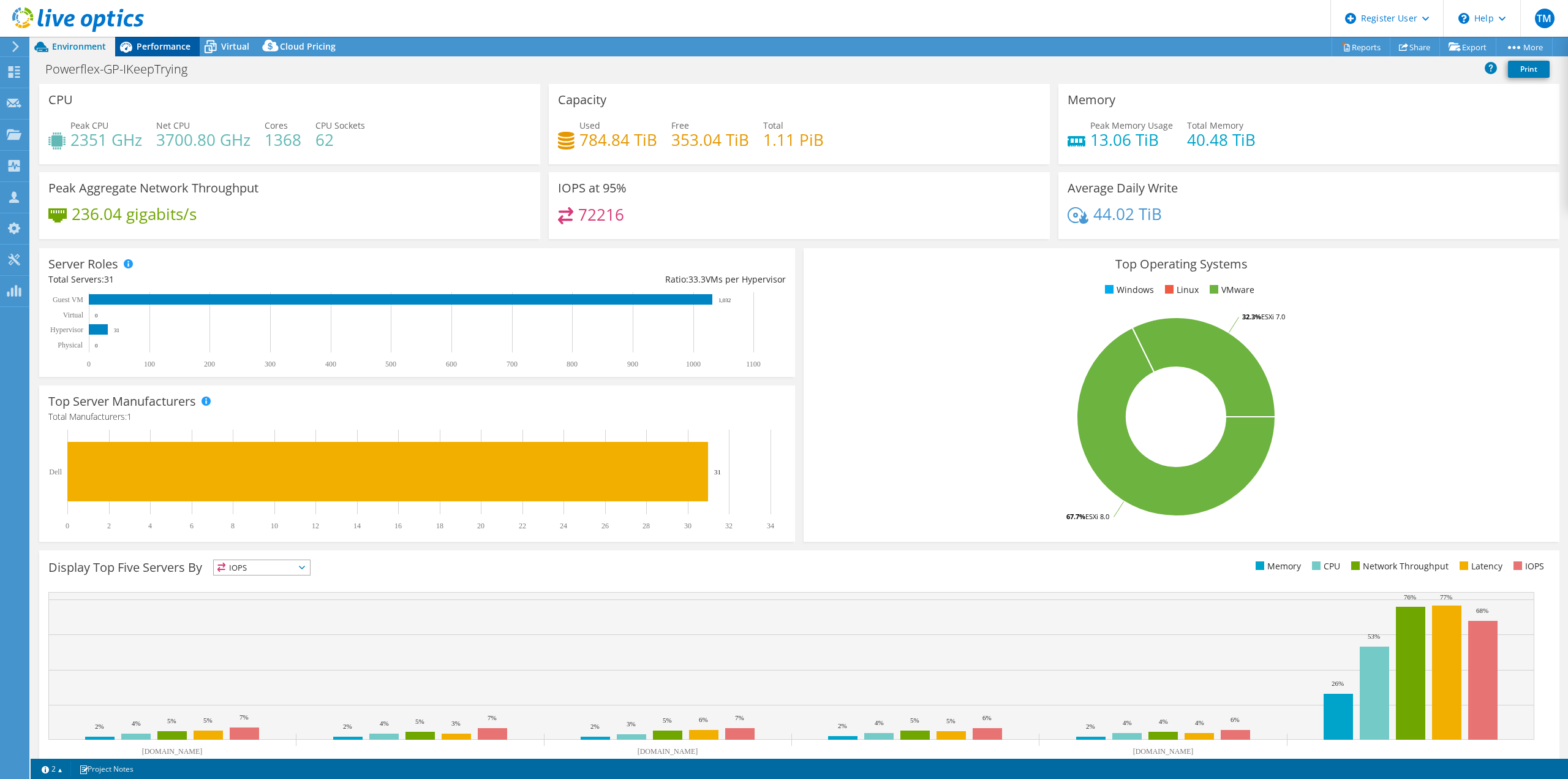
click at [152, 43] on span "Performance" at bounding box center [164, 46] width 54 height 11
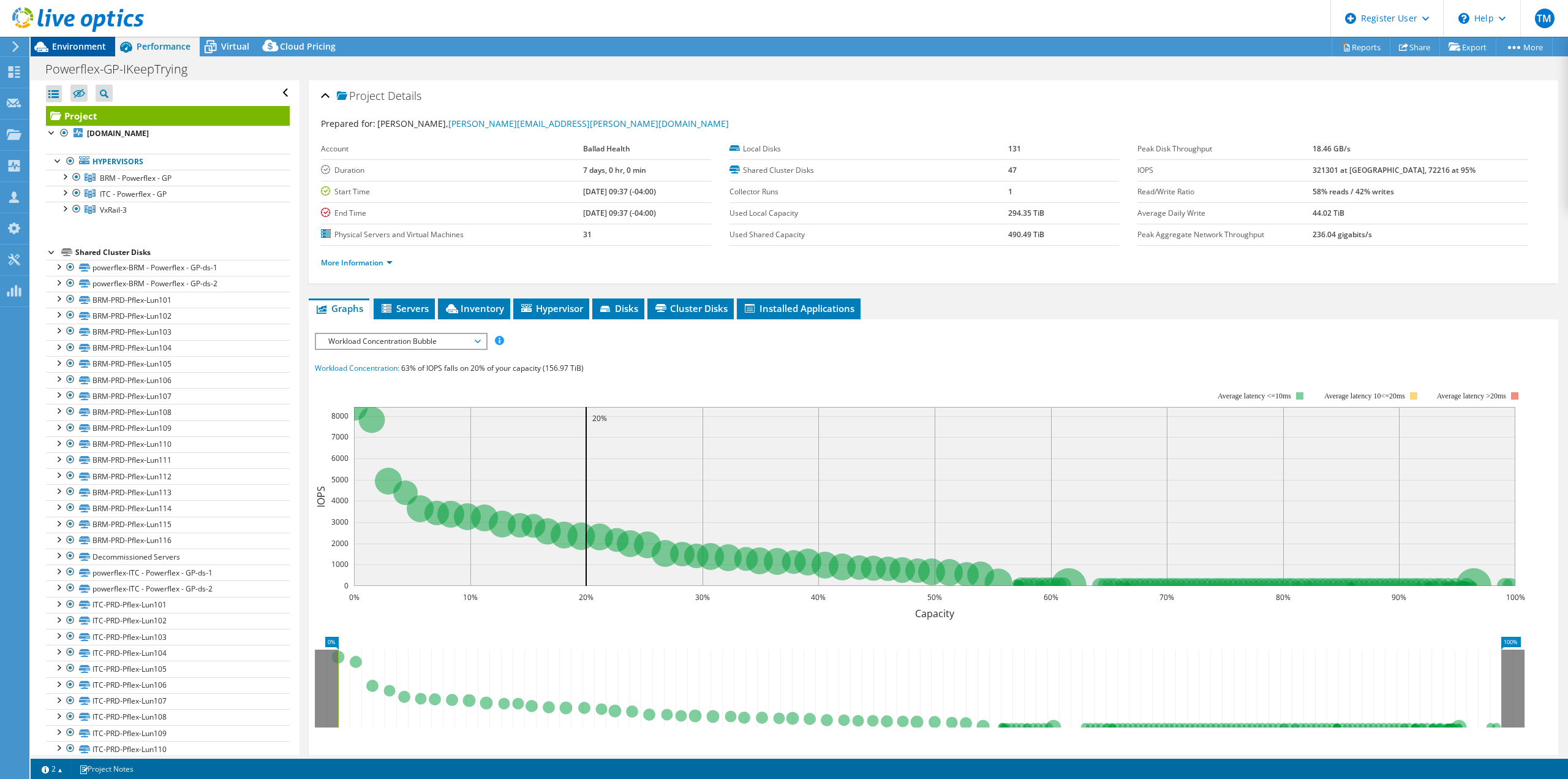
click at [40, 47] on icon at bounding box center [41, 47] width 14 height 11
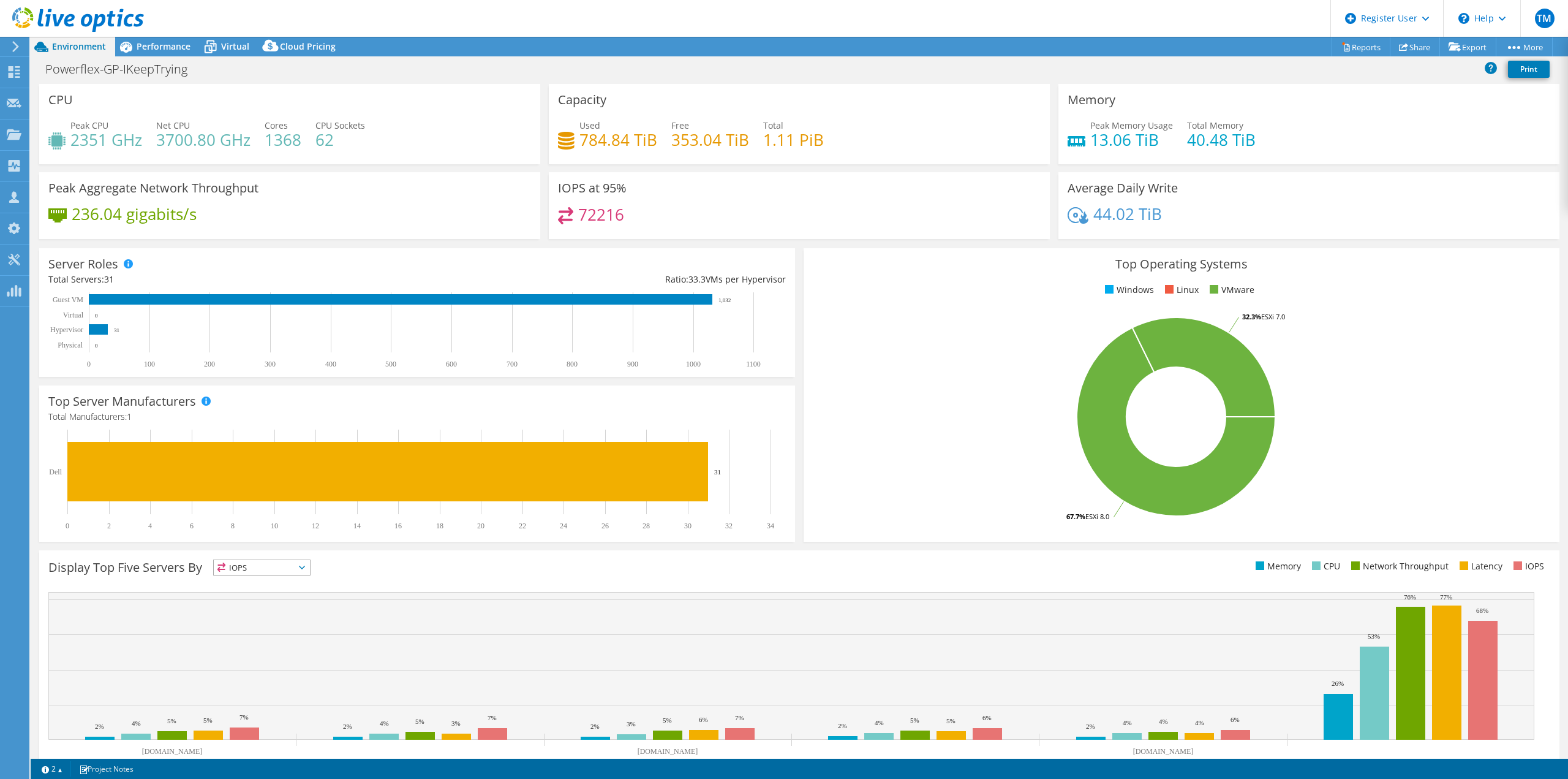
click at [14, 47] on icon at bounding box center [16, 47] width 9 height 11
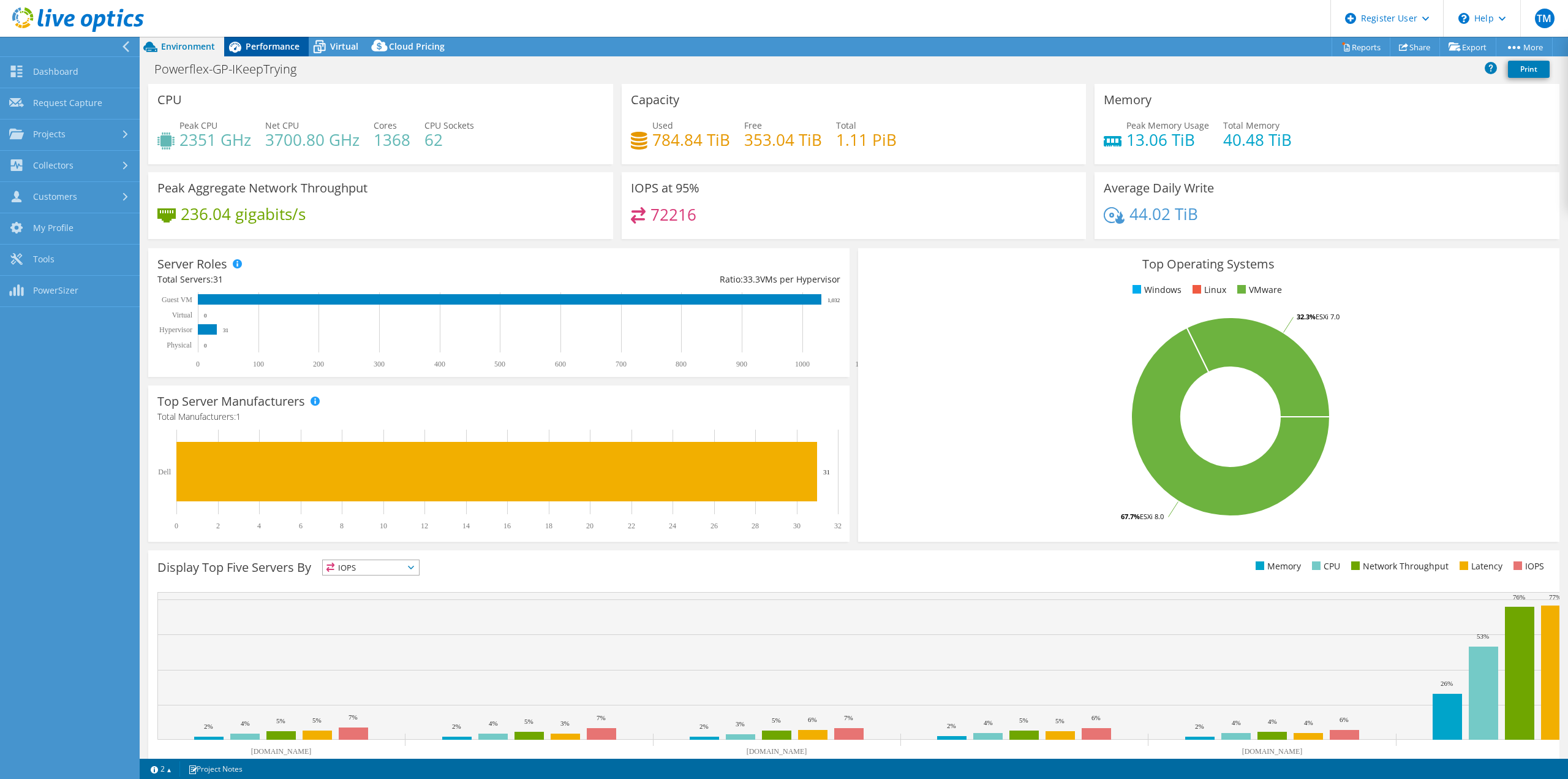
click at [237, 46] on icon at bounding box center [235, 47] width 21 height 21
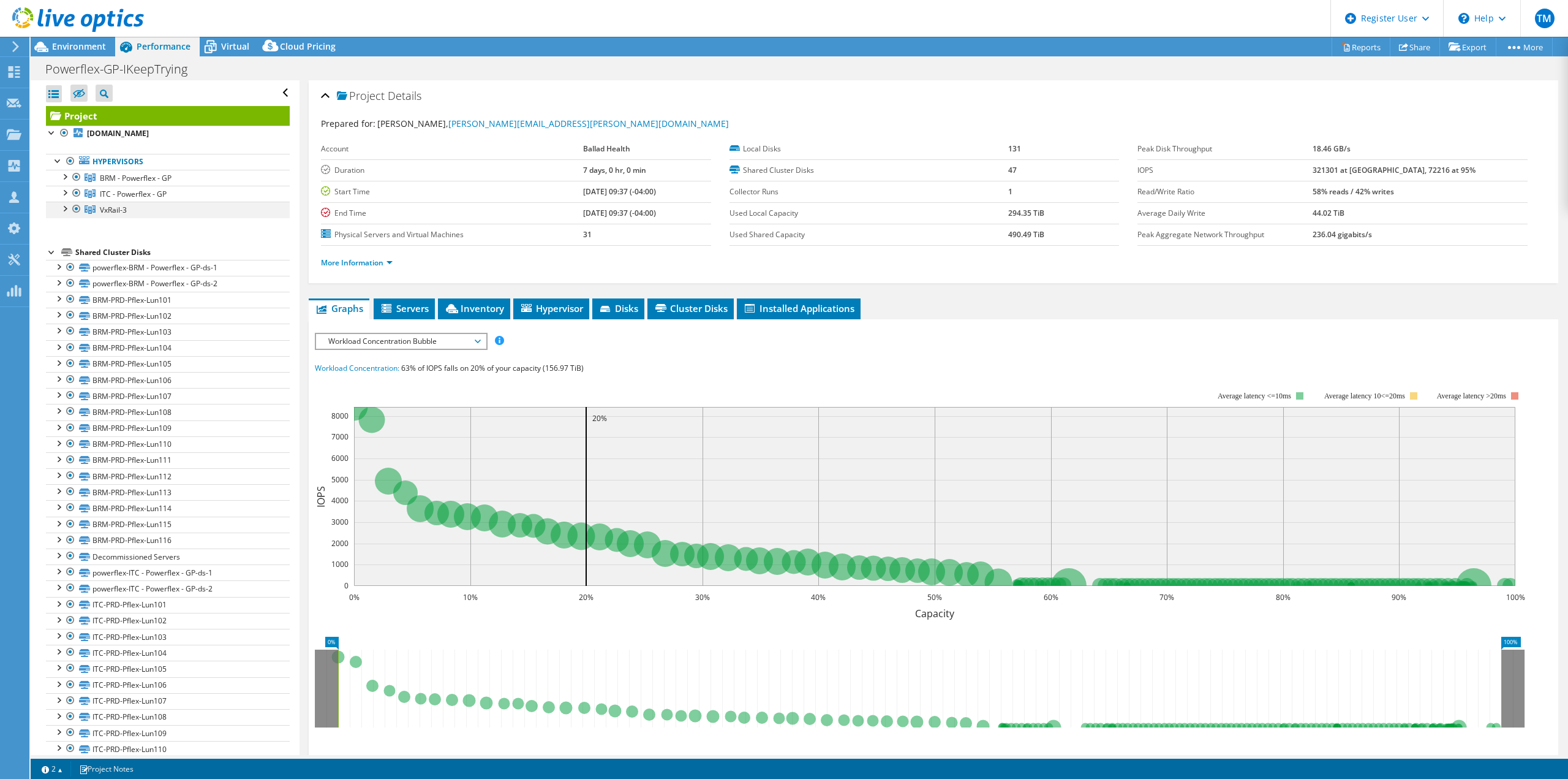
click at [62, 208] on div at bounding box center [64, 207] width 12 height 12
click at [77, 206] on div at bounding box center [76, 208] width 12 height 15
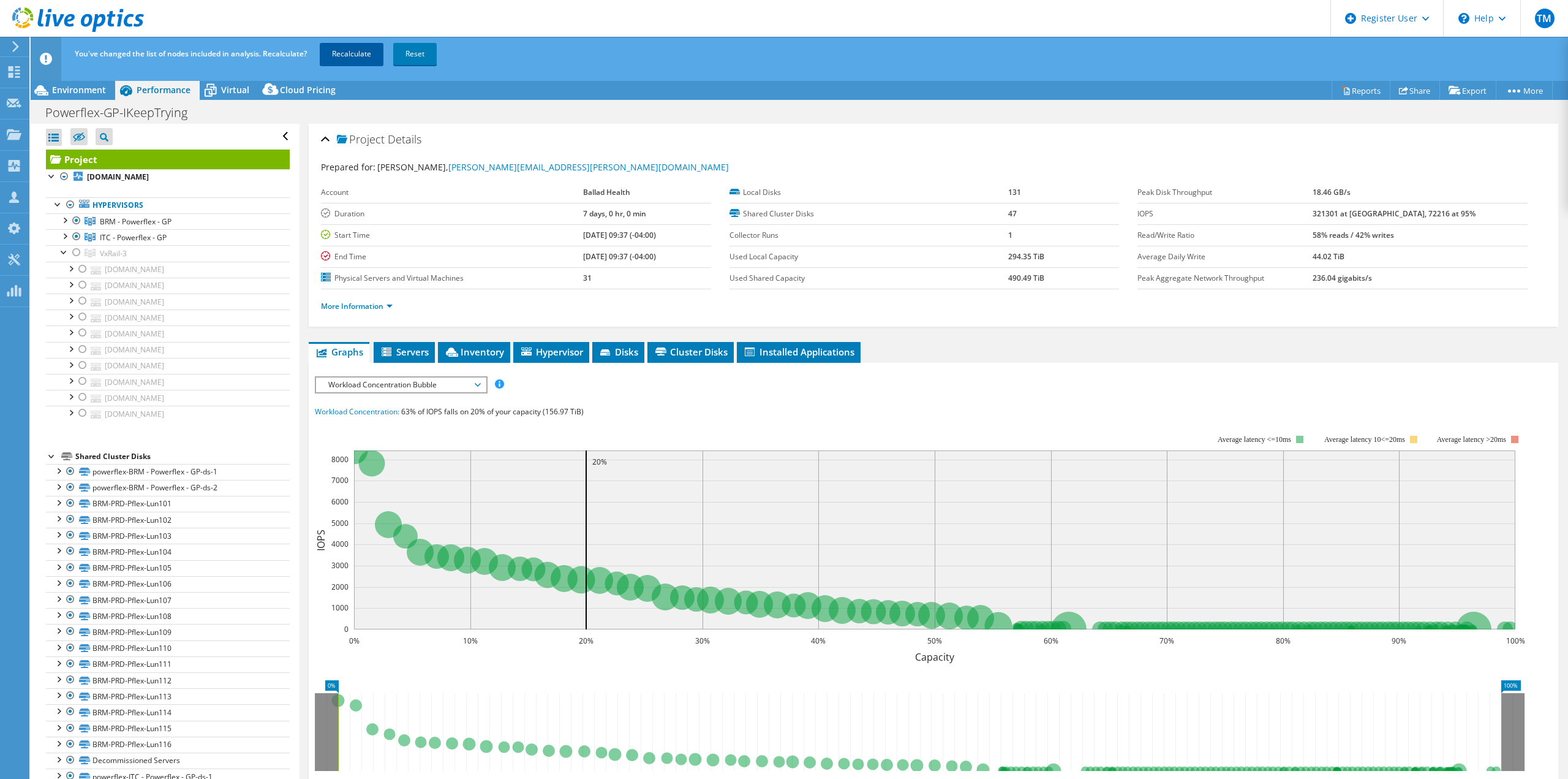
click at [342, 55] on link "Recalculate" at bounding box center [351, 54] width 64 height 22
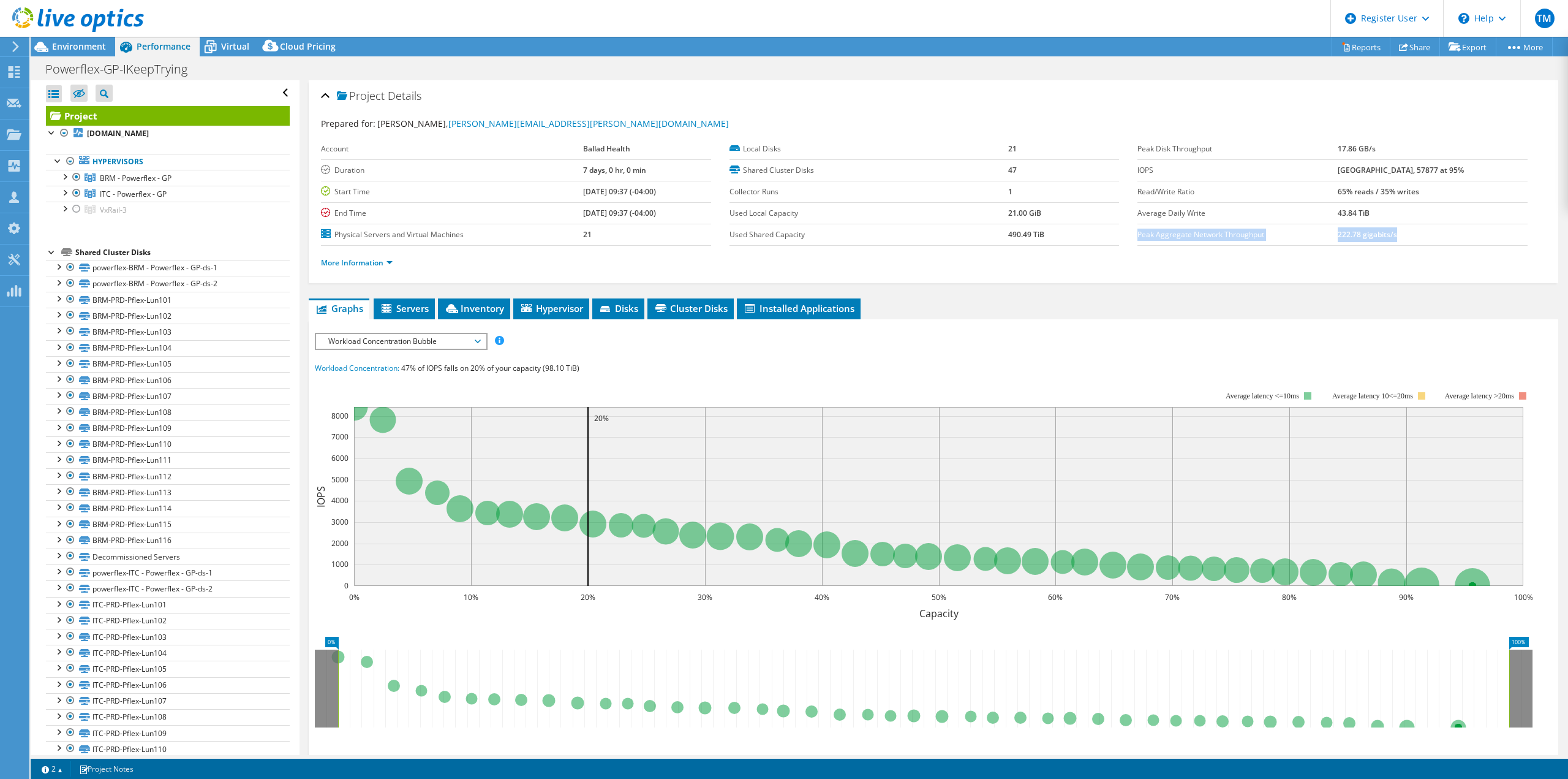
drag, startPoint x: 1423, startPoint y: 235, endPoint x: 1133, endPoint y: 230, distance: 290.0
click at [1138, 230] on tr "Peak Aggregate Network Throughput 222.78 gigabits/s" at bounding box center [1333, 235] width 390 height 21
copy tr "Peak Aggregate Network Throughput 222.78 gigabits/s"
drag, startPoint x: 1391, startPoint y: 147, endPoint x: 1282, endPoint y: 148, distance: 109.0
click at [1282, 148] on tr "Peak Disk Throughput 17.86 GB/s" at bounding box center [1333, 149] width 390 height 21
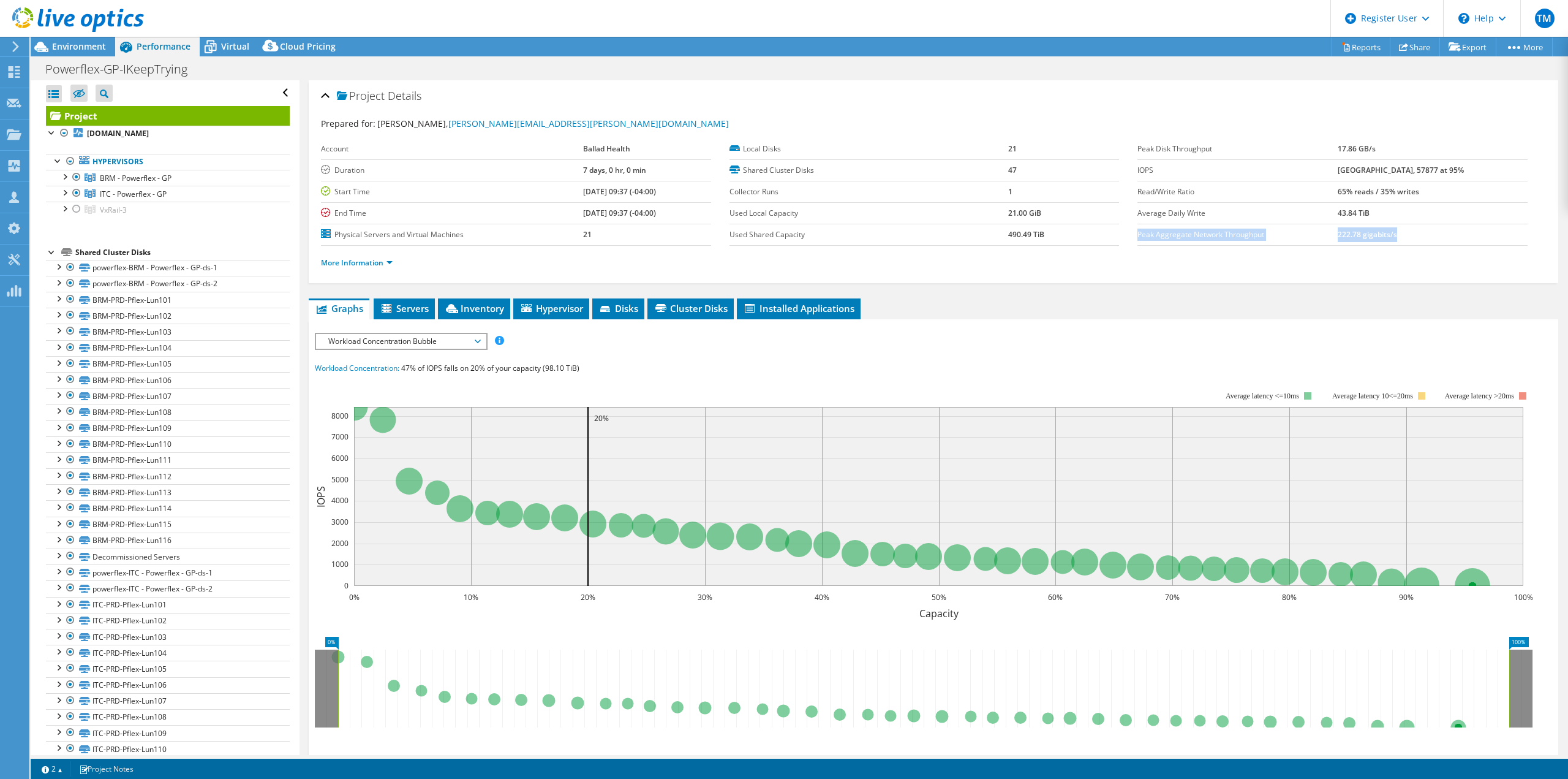
click at [1452, 157] on td "17.86 GB/s" at bounding box center [1433, 149] width 190 height 21
drag, startPoint x: 1463, startPoint y: 167, endPoint x: 1114, endPoint y: 145, distance: 349.7
click at [1114, 145] on section "Prepared for: [PERSON_NAME], [PERSON_NAME][EMAIL_ADDRESS][PERSON_NAME][DOMAIN_N…" at bounding box center [933, 198] width 1225 height 163
copy section "Local Disks 21 Shared Cluster Disks 47 Collector Runs 1 Used Local Capacity 21.…"
click at [228, 46] on span "Virtual" at bounding box center [235, 46] width 28 height 11
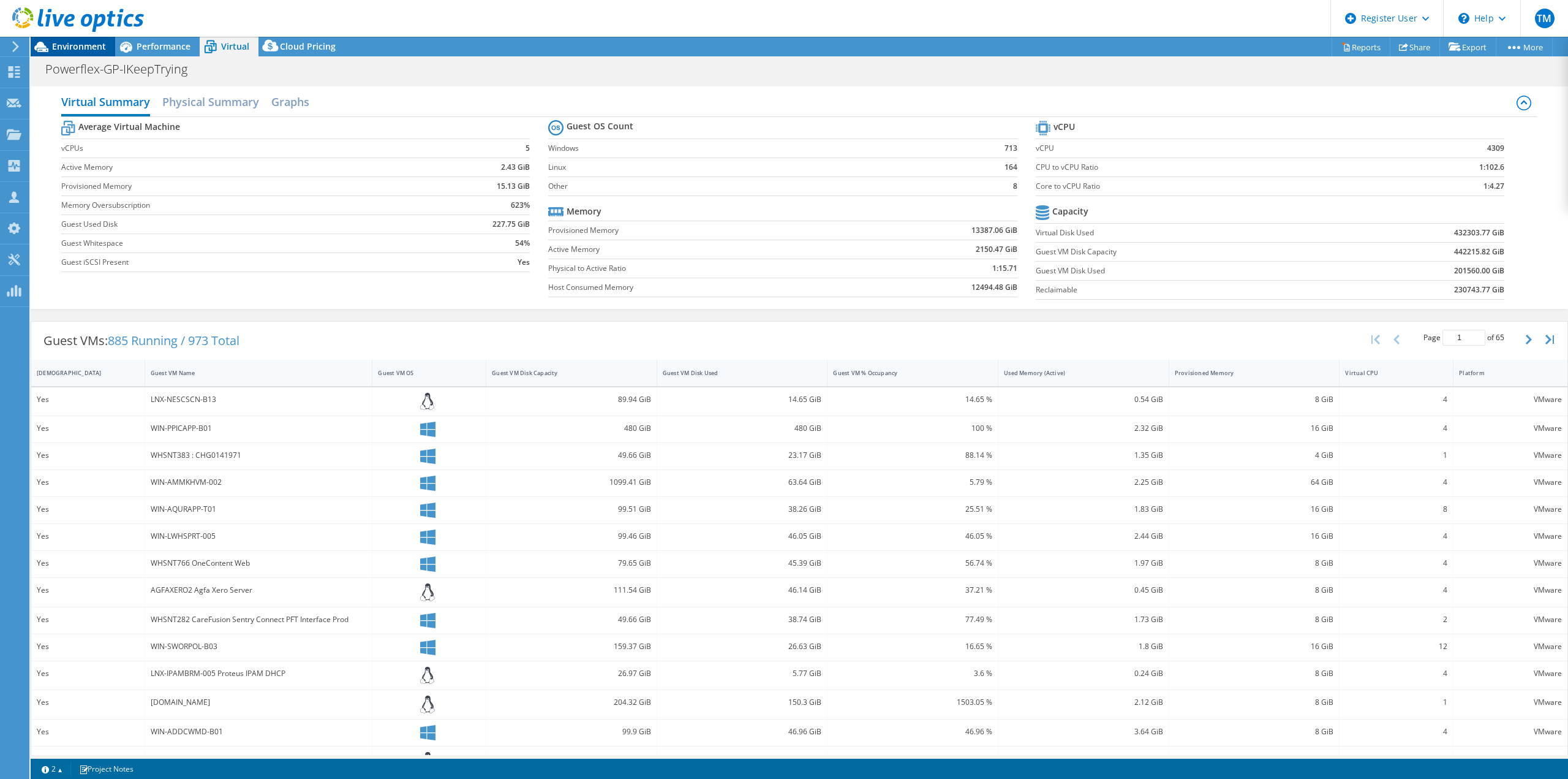
click at [78, 46] on span "Environment" at bounding box center [79, 46] width 54 height 11
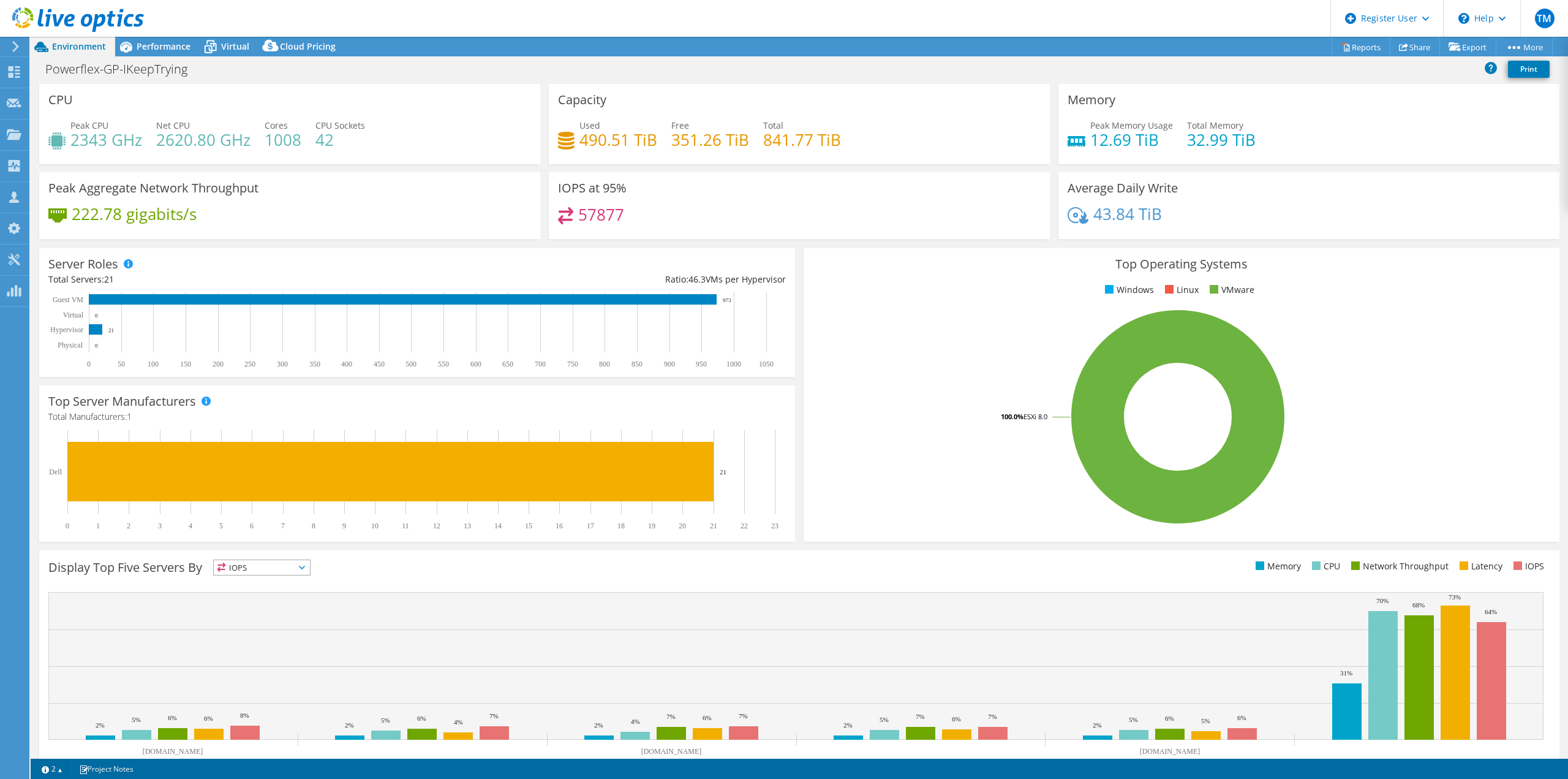
click at [1101, 6] on header "TM Dell User [PERSON_NAME] Mccarthy [EMAIL_ADDRESS][PERSON_NAME][DOMAIN_NAME] D…" at bounding box center [784, 18] width 1568 height 37
click at [57, 766] on link "2" at bounding box center [52, 769] width 38 height 16
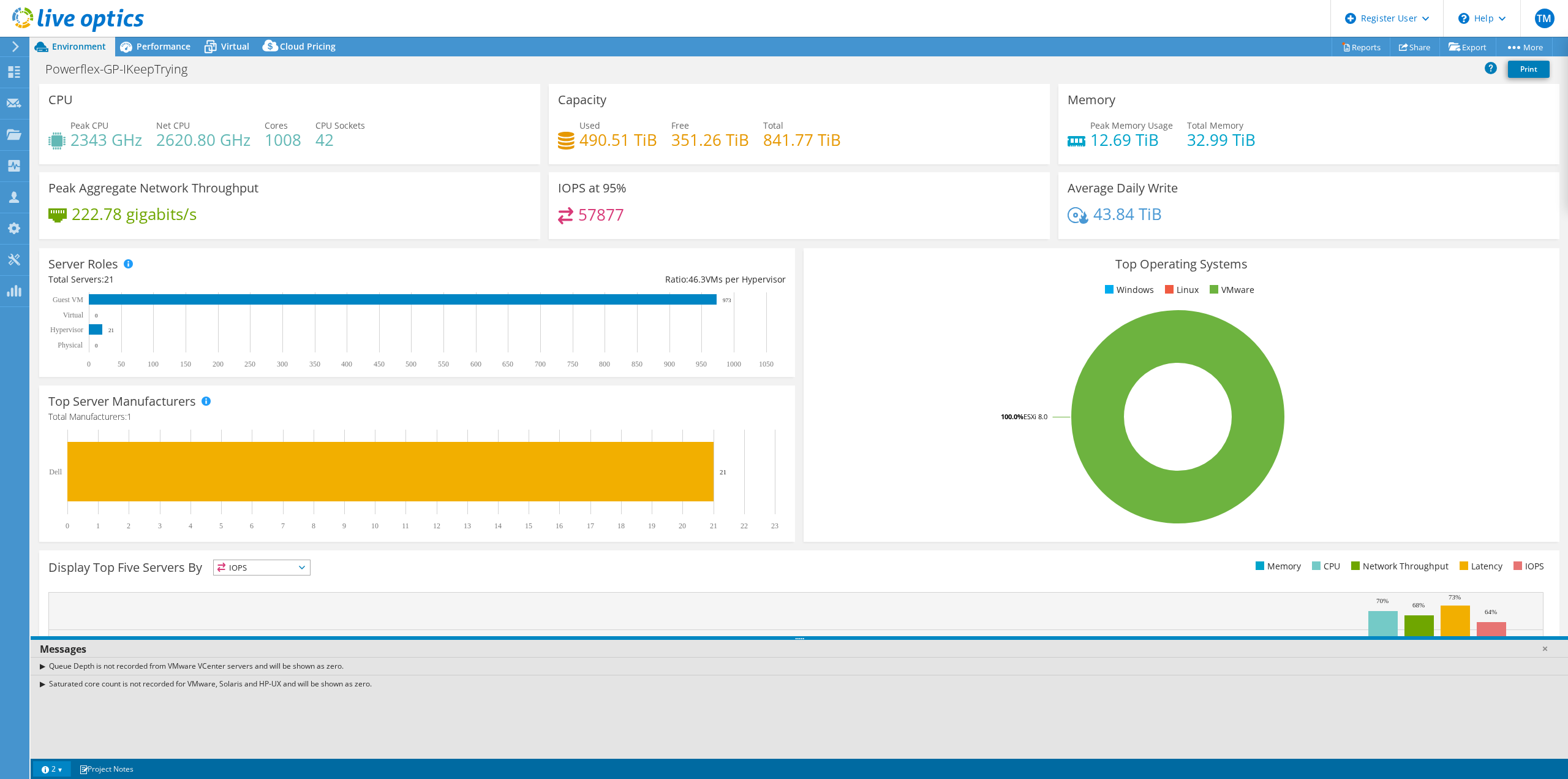
click at [57, 766] on link "2" at bounding box center [52, 769] width 38 height 16
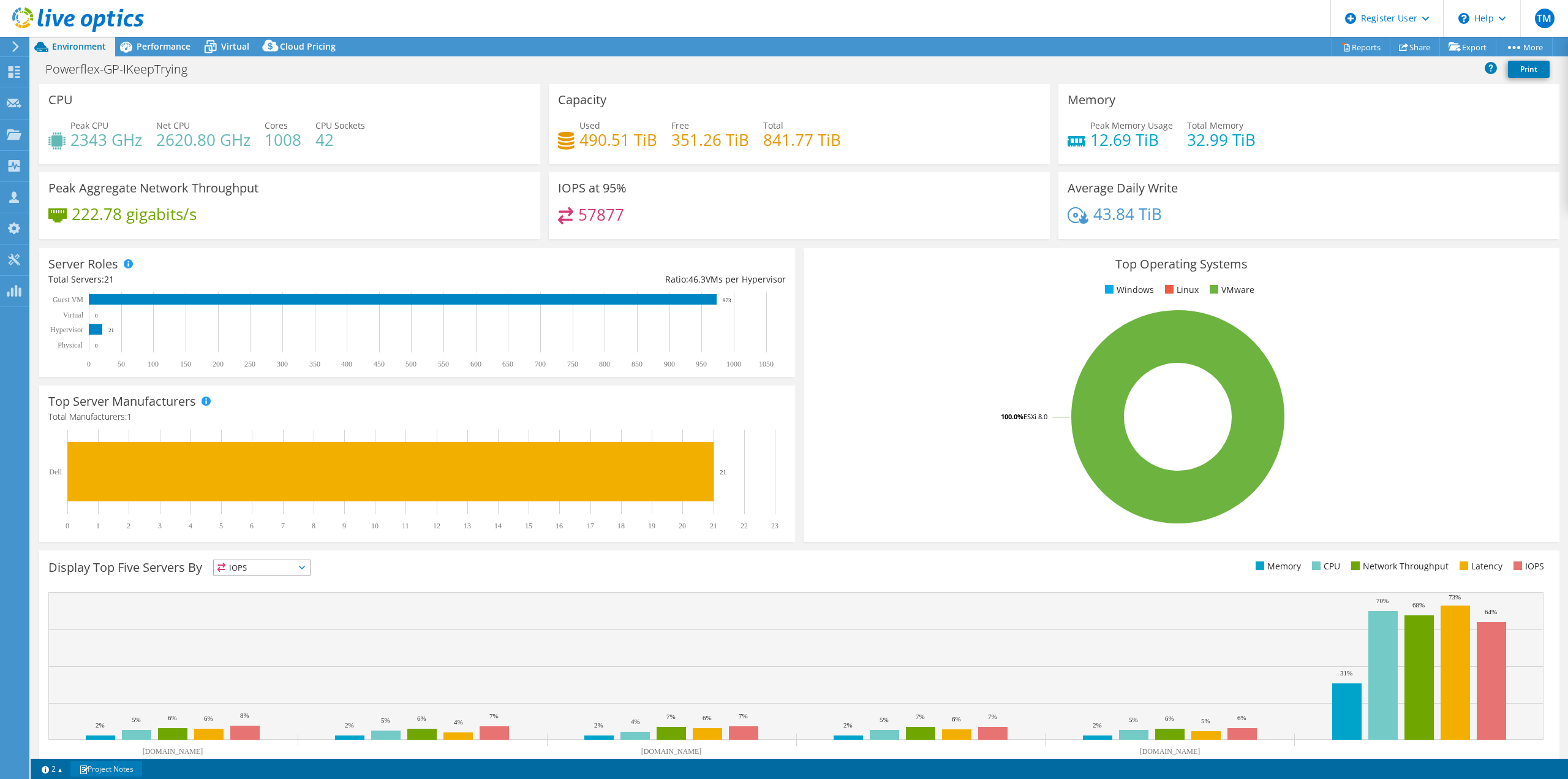
click at [115, 768] on link "Project Notes" at bounding box center [106, 769] width 72 height 16
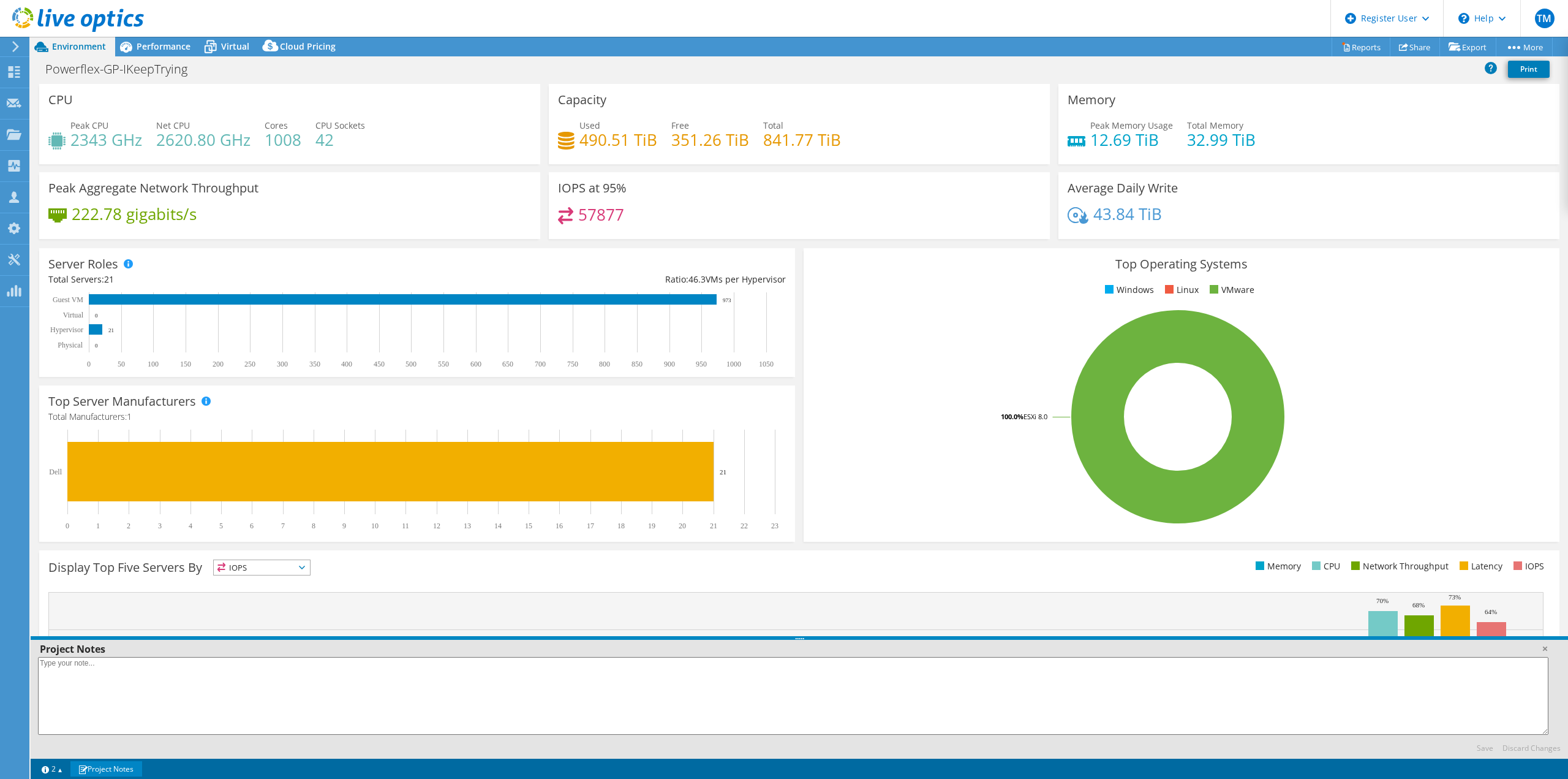
click at [115, 768] on link "Project Notes" at bounding box center [106, 769] width 72 height 16
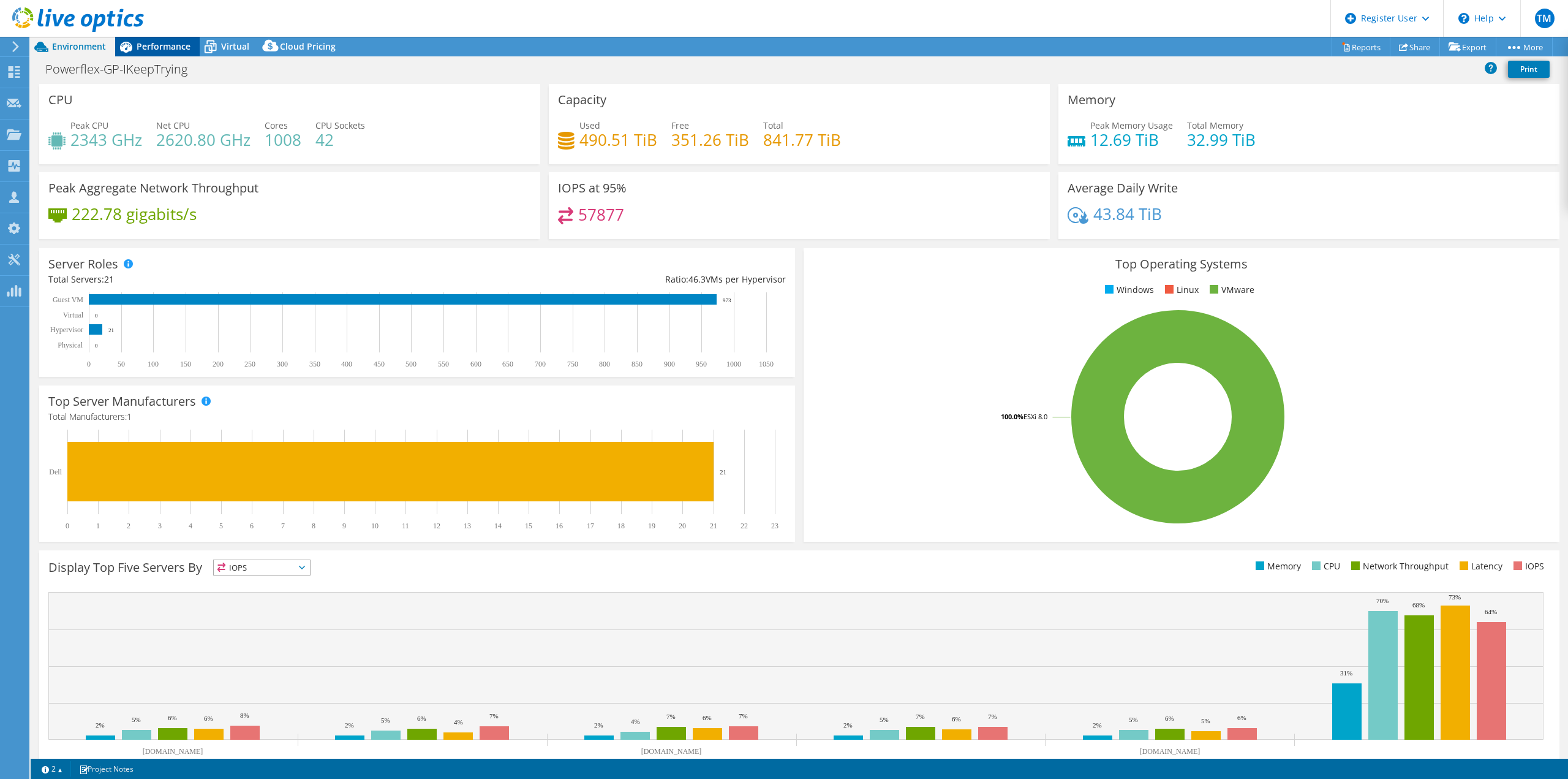
click at [167, 46] on span "Performance" at bounding box center [164, 46] width 54 height 11
